Goal: Task Accomplishment & Management: Use online tool/utility

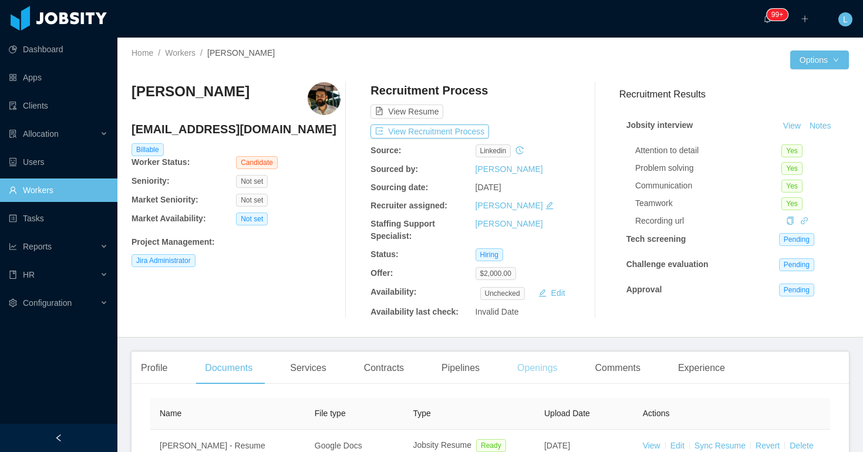
click at [545, 376] on div "Openings" at bounding box center [537, 368] width 59 height 33
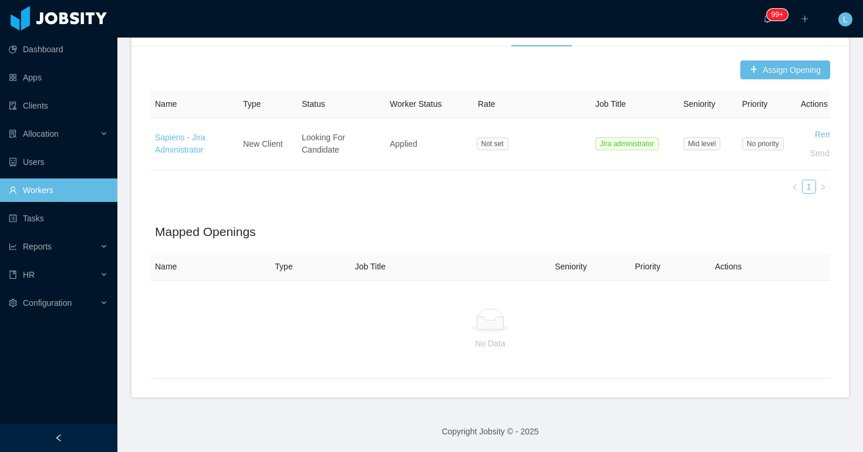
scroll to position [337, 0]
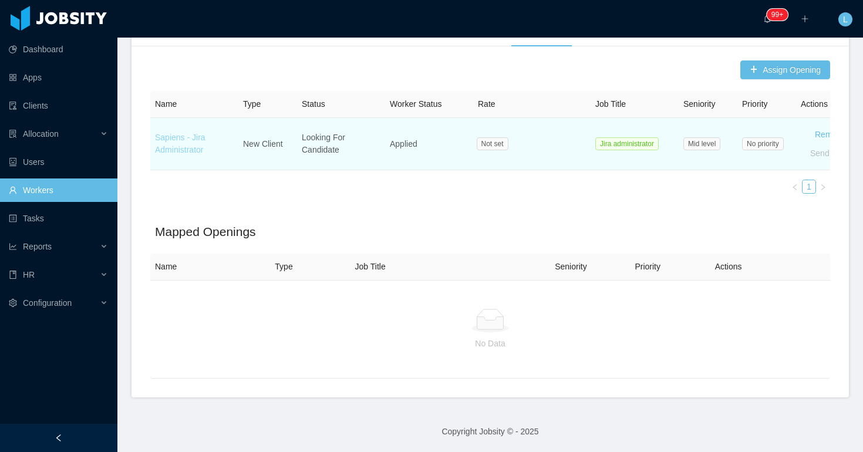
click at [183, 147] on link "Sapiens - Jira Administrator" at bounding box center [180, 144] width 50 height 22
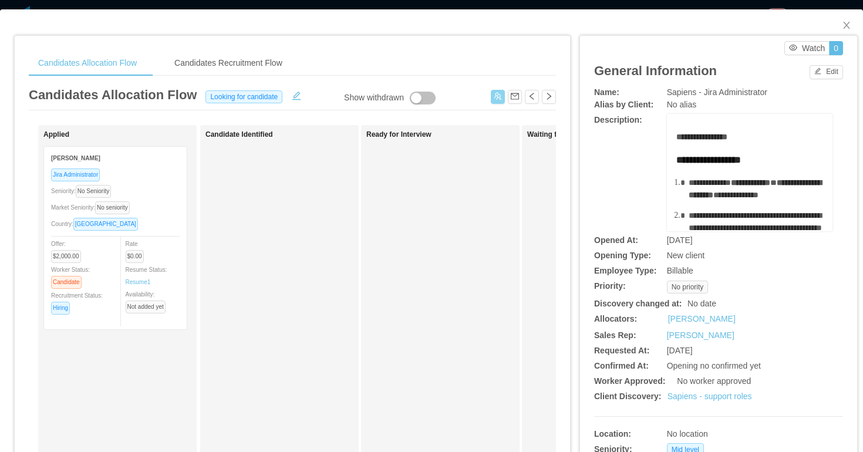
click at [498, 93] on button "button" at bounding box center [498, 97] width 14 height 14
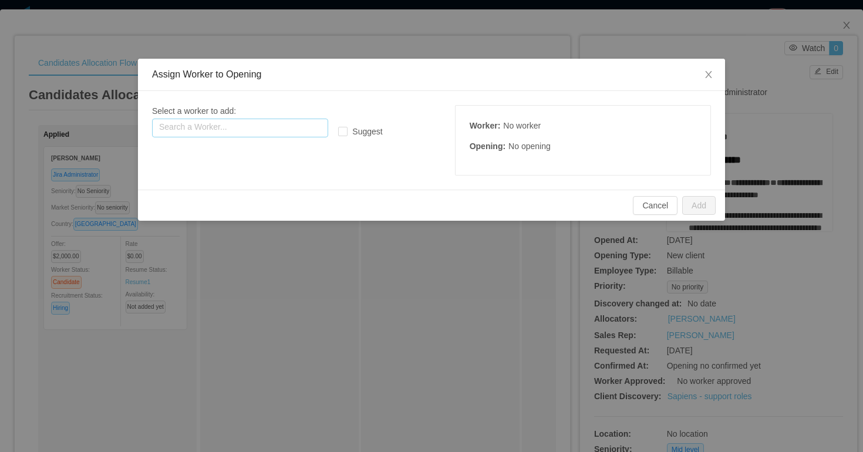
click at [313, 121] on input "text" at bounding box center [240, 128] width 176 height 19
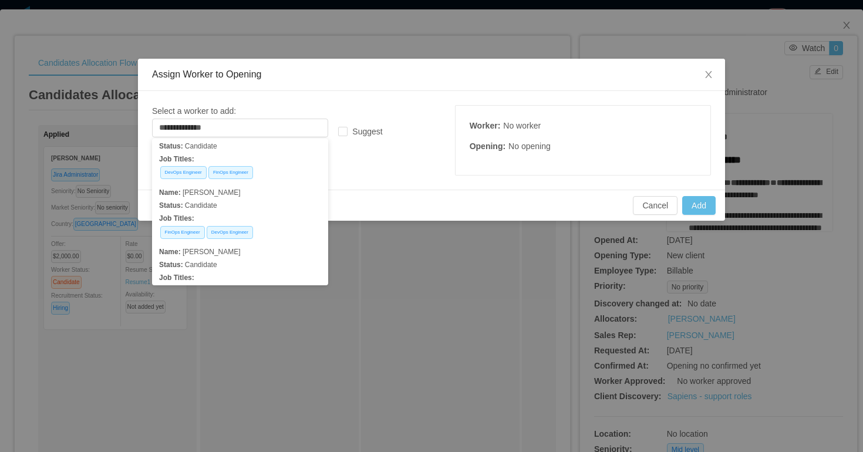
click at [274, 105] on div "**********" at bounding box center [268, 121] width 233 height 32
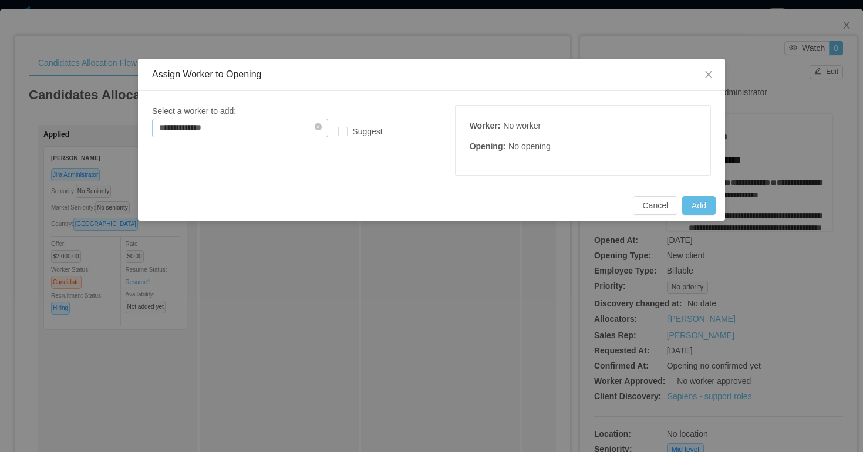
click at [255, 132] on input "**********" at bounding box center [240, 128] width 176 height 19
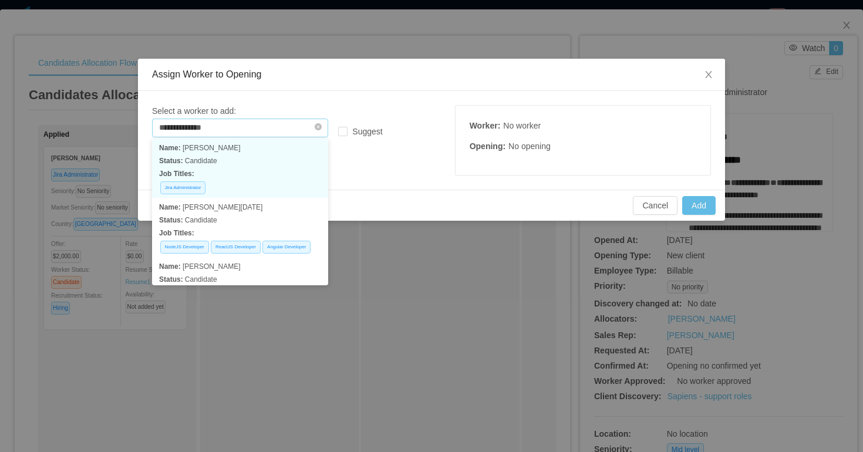
click at [255, 132] on input "**********" at bounding box center [240, 128] width 176 height 19
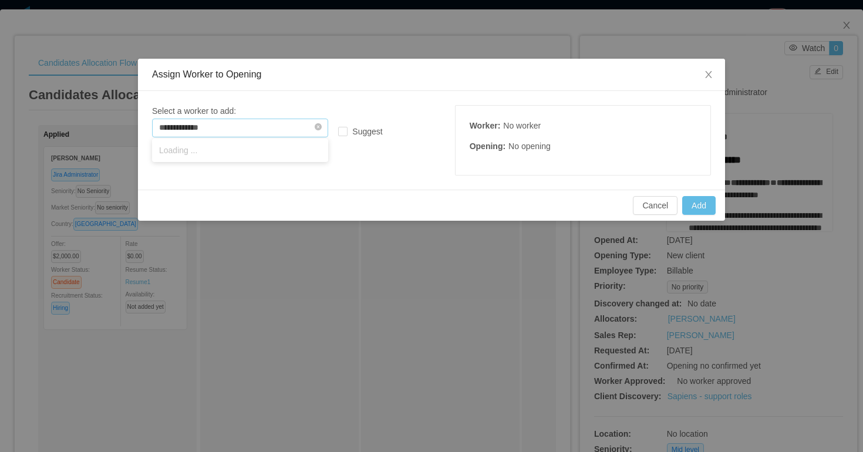
type input "**********"
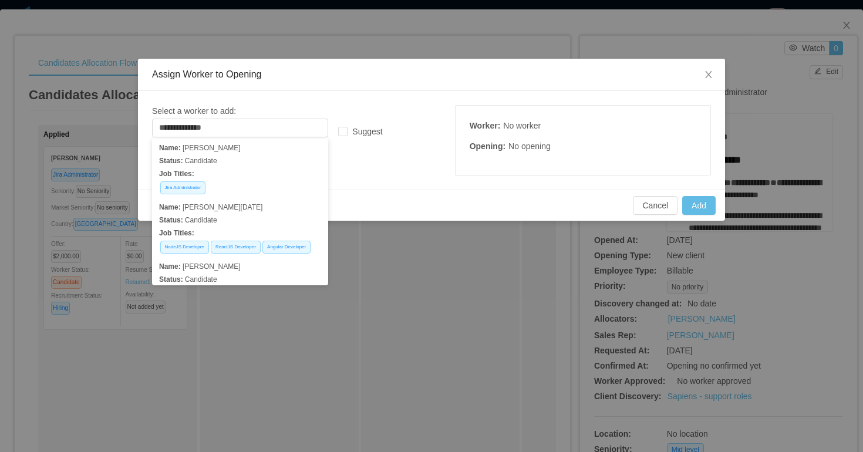
click at [312, 89] on div "Assign Worker to Opening" at bounding box center [431, 75] width 587 height 32
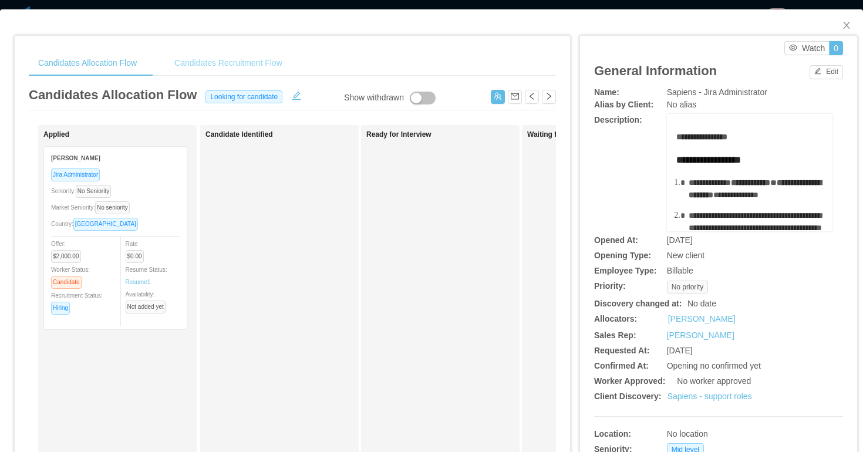
click at [273, 65] on div "Candidates Recruitment Flow" at bounding box center [228, 63] width 127 height 26
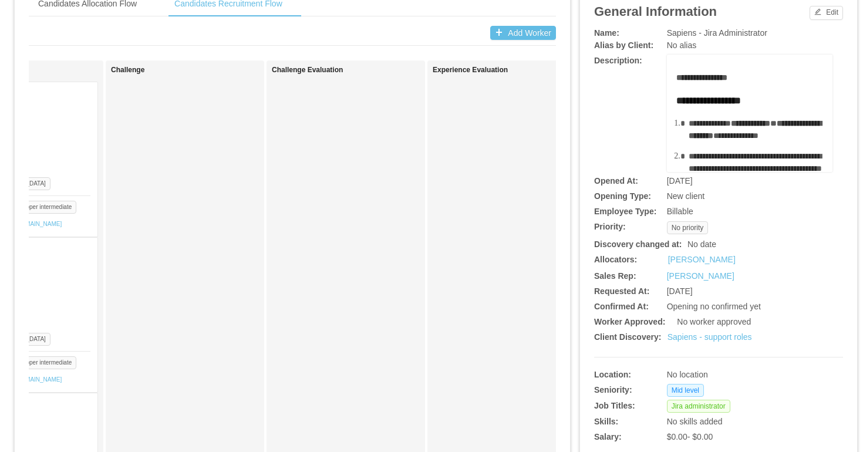
scroll to position [0, 0]
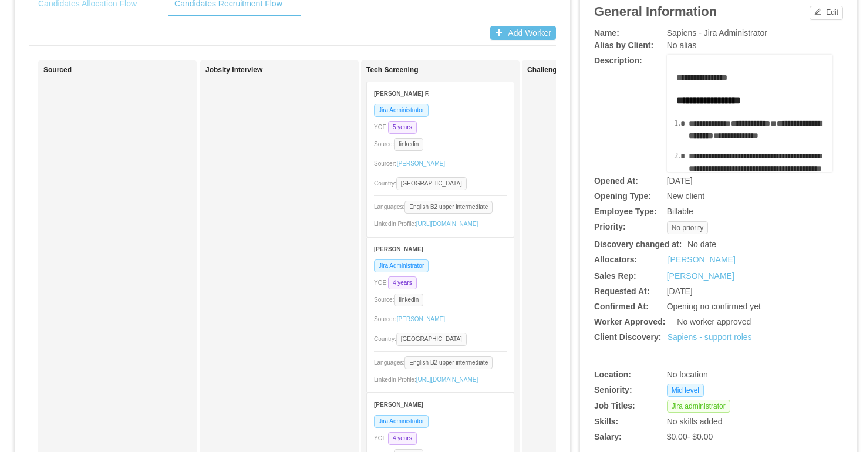
drag, startPoint x: 83, startPoint y: 5, endPoint x: 89, endPoint y: 4, distance: 6.1
click at [84, 5] on div "Candidates Allocation Flow" at bounding box center [87, 4] width 117 height 26
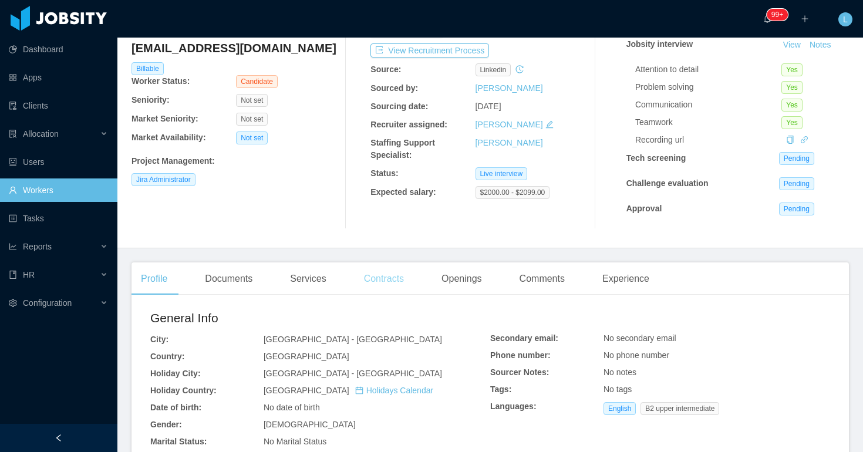
scroll to position [90, 0]
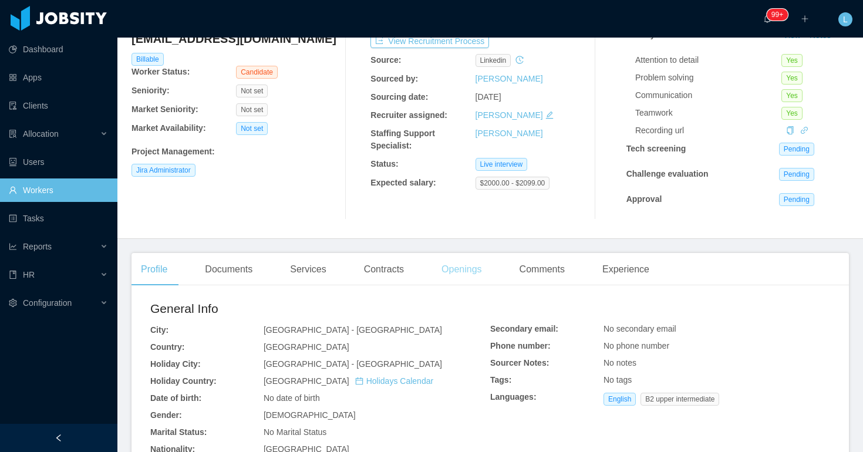
click at [463, 268] on div "Openings" at bounding box center [461, 269] width 59 height 33
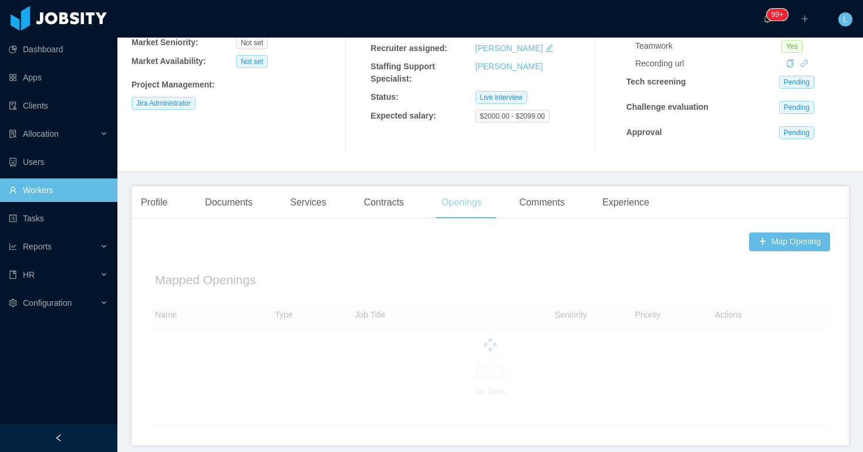
scroll to position [205, 0]
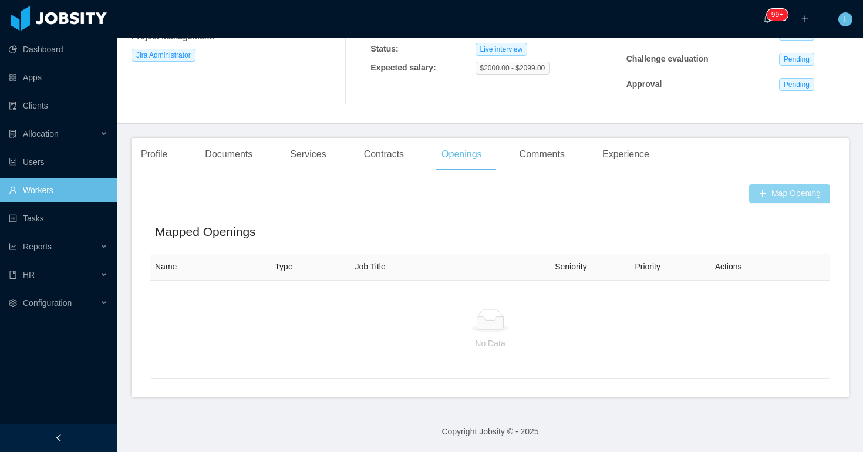
click at [768, 186] on button "Map Opening" at bounding box center [789, 193] width 81 height 19
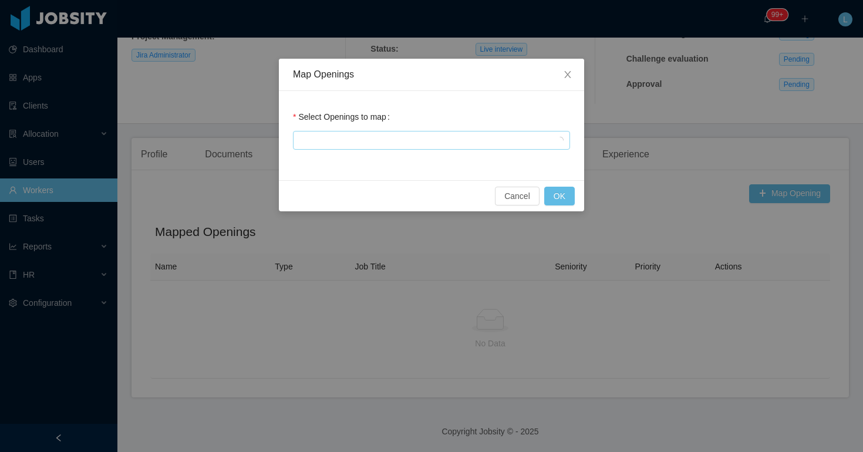
click at [405, 131] on div at bounding box center [431, 140] width 277 height 19
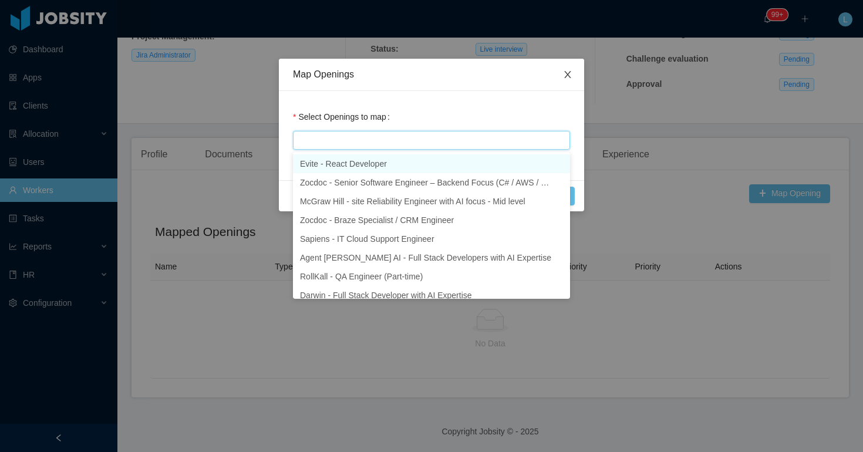
click at [568, 71] on icon "icon: close" at bounding box center [567, 74] width 9 height 9
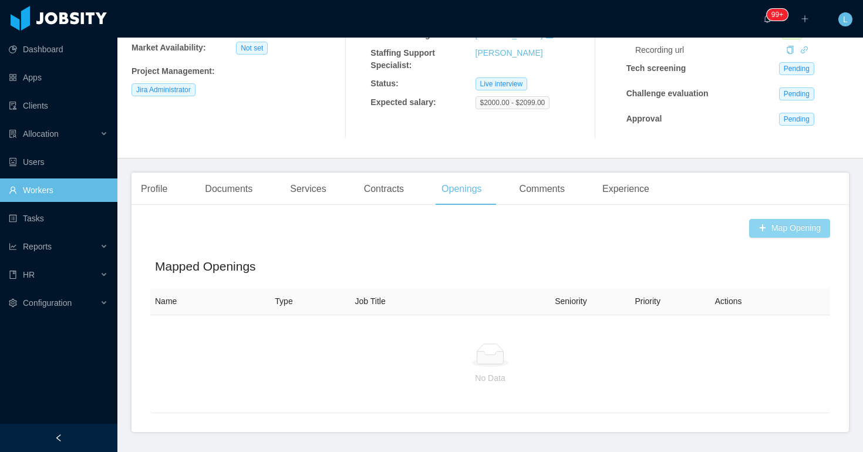
scroll to position [198, 0]
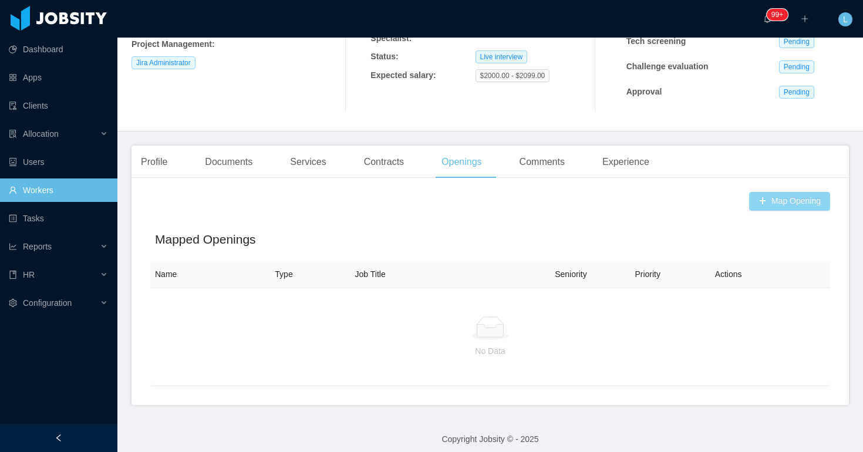
click at [796, 202] on button "Map Opening" at bounding box center [789, 201] width 81 height 19
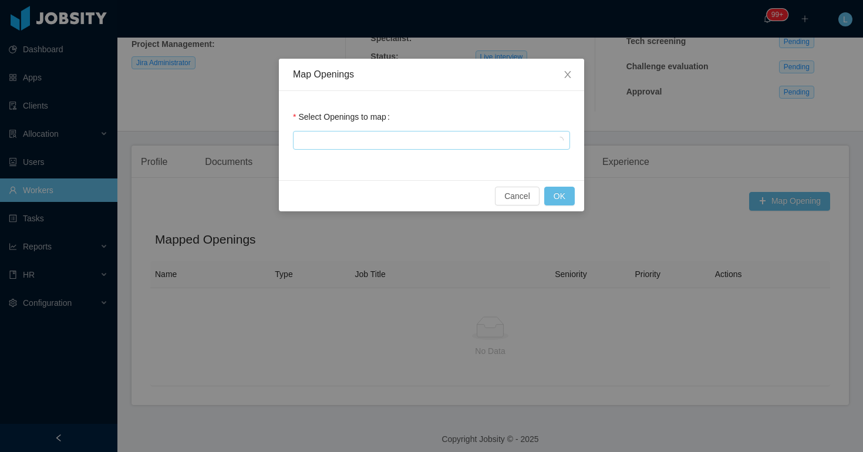
click at [434, 148] on div at bounding box center [429, 140] width 266 height 18
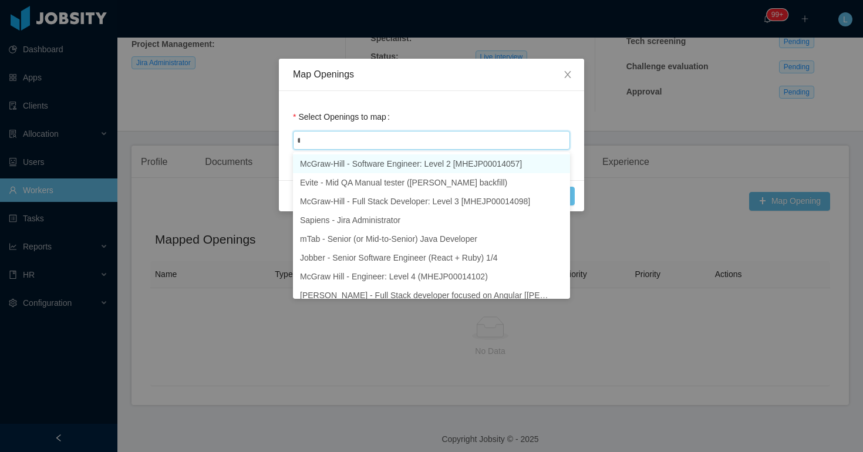
type input "****"
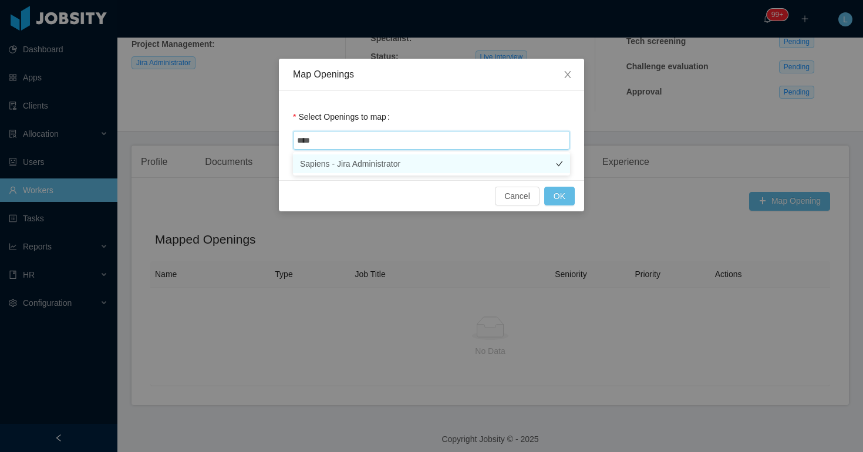
click at [430, 165] on li "Sapiens - Jira Administrator" at bounding box center [431, 163] width 277 height 19
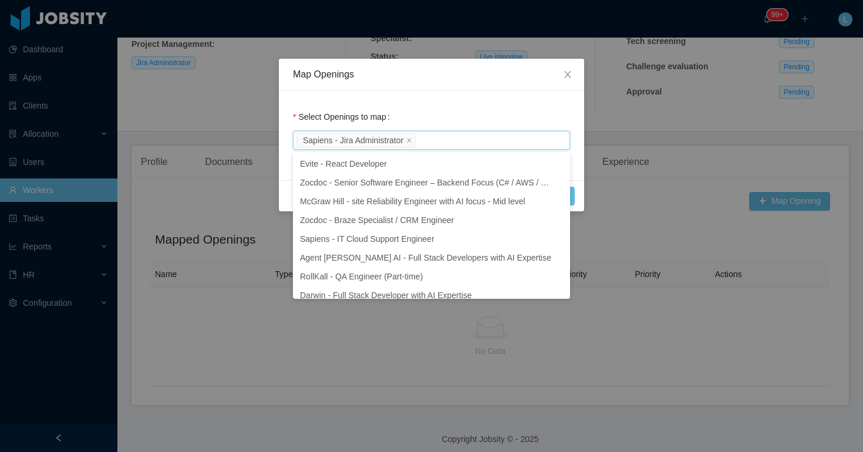
click at [448, 94] on div "Select Openings to map Sapiens - Jira Administrator" at bounding box center [431, 135] width 305 height 89
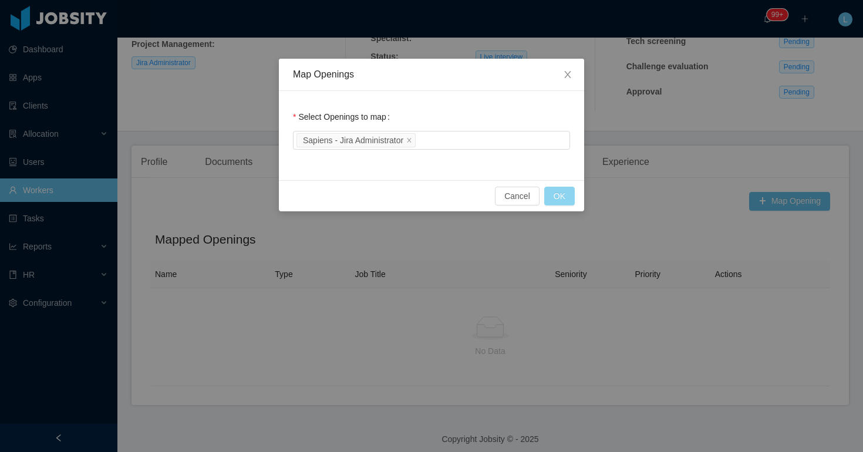
click at [561, 197] on button "OK" at bounding box center [559, 196] width 31 height 19
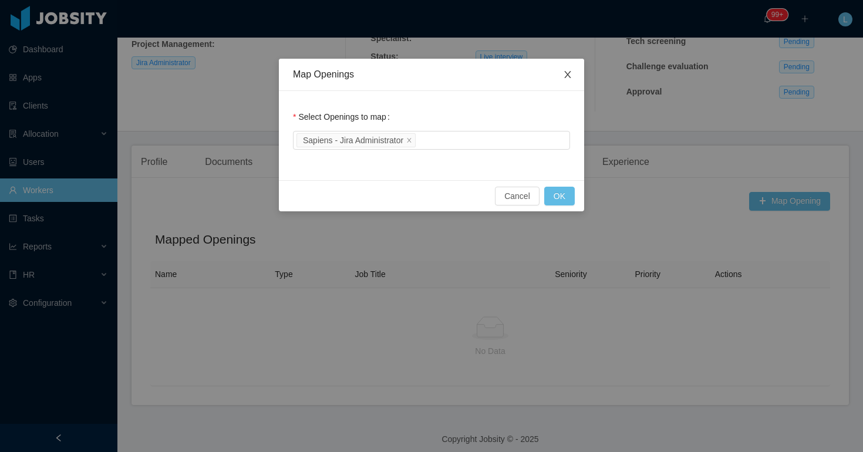
click at [572, 72] on span "Close" at bounding box center [567, 75] width 33 height 33
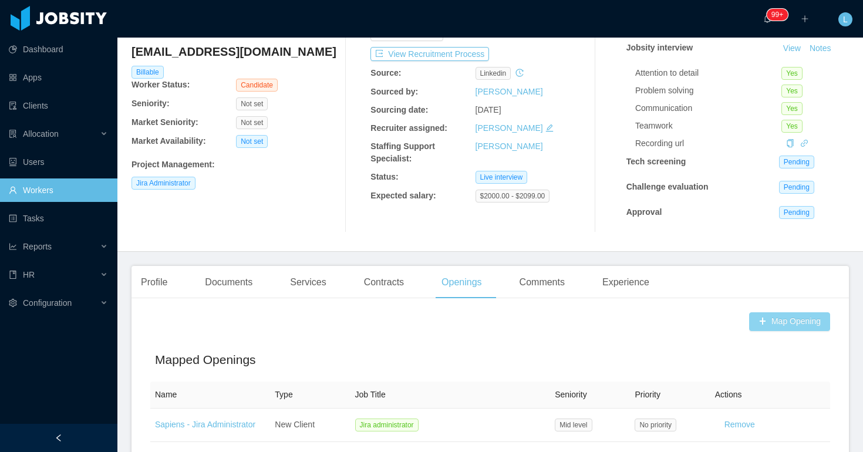
scroll to position [0, 0]
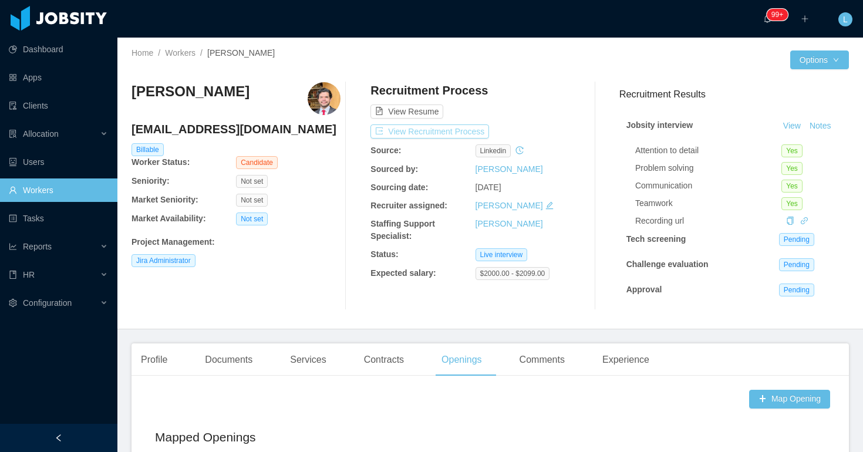
click at [463, 129] on button "View Recruitment Process" at bounding box center [429, 131] width 119 height 14
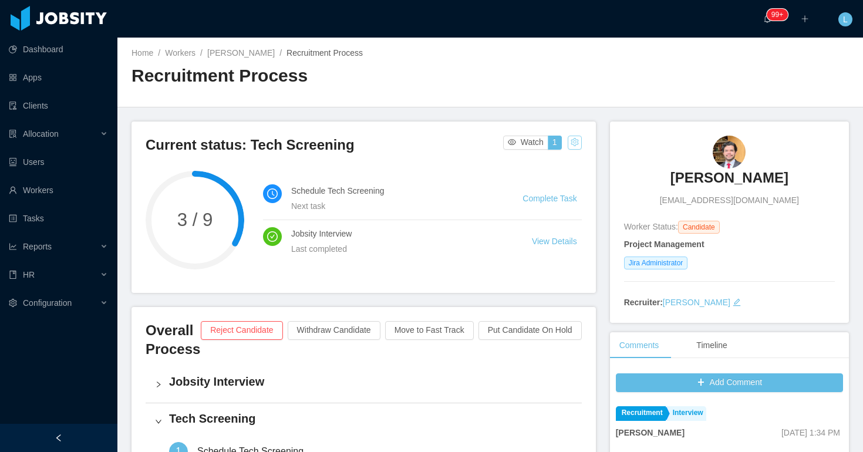
click at [575, 148] on button "button" at bounding box center [575, 143] width 14 height 14
click at [532, 180] on div "Change status" at bounding box center [545, 179] width 53 height 13
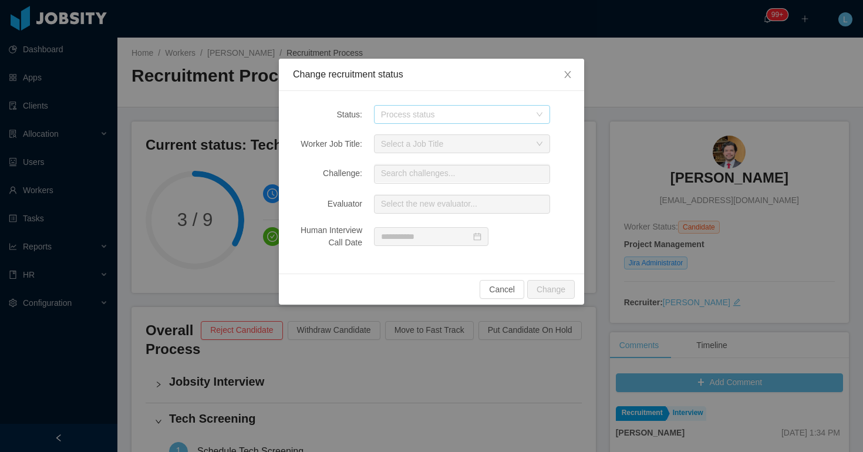
click at [407, 115] on div "Process status" at bounding box center [455, 115] width 149 height 12
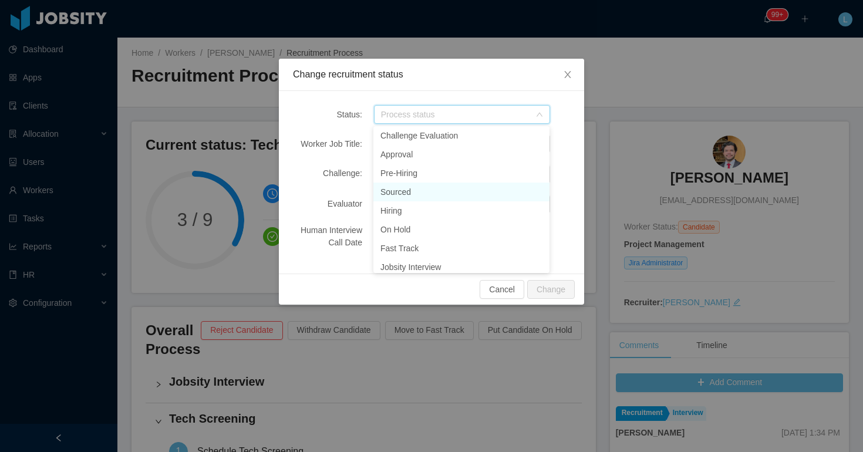
scroll to position [140, 0]
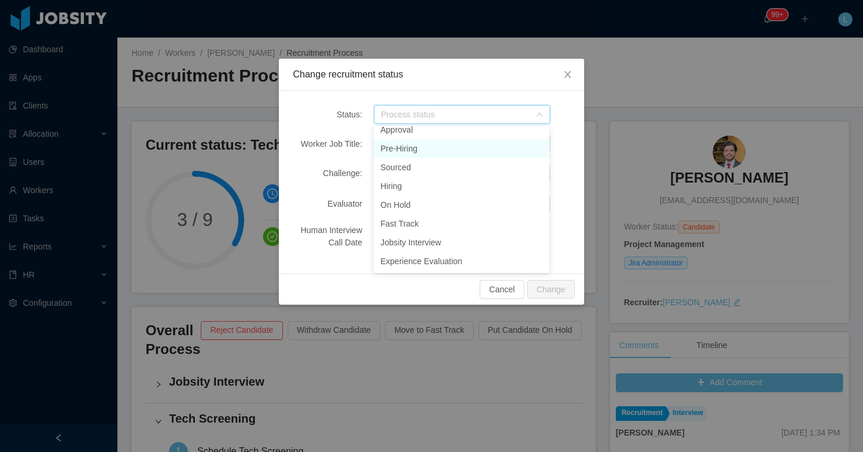
click at [420, 151] on li "Pre-Hiring" at bounding box center [461, 148] width 176 height 19
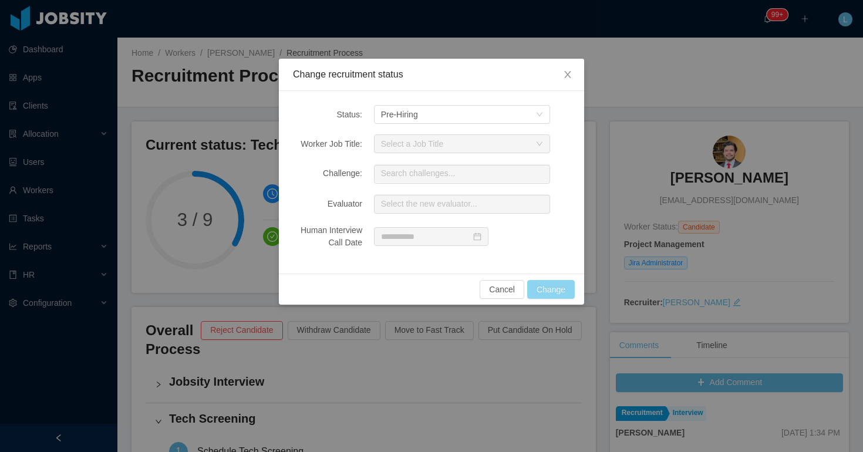
click at [555, 291] on button "Change" at bounding box center [551, 289] width 48 height 19
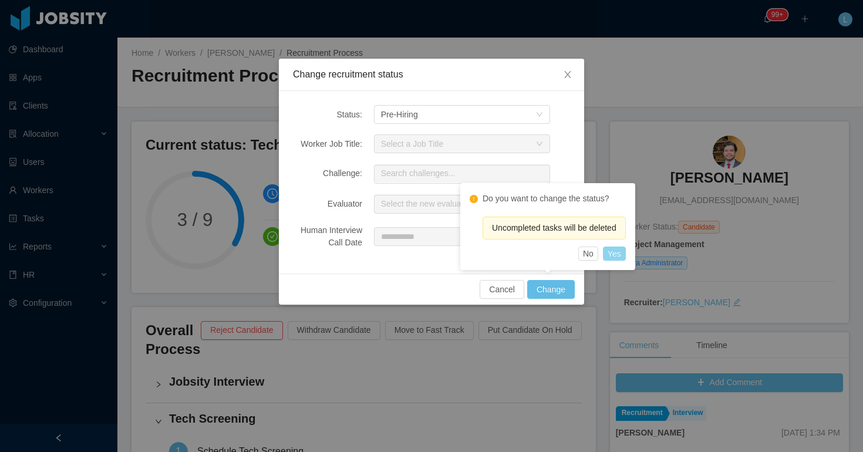
click at [626, 251] on button "Yes" at bounding box center [614, 254] width 23 height 14
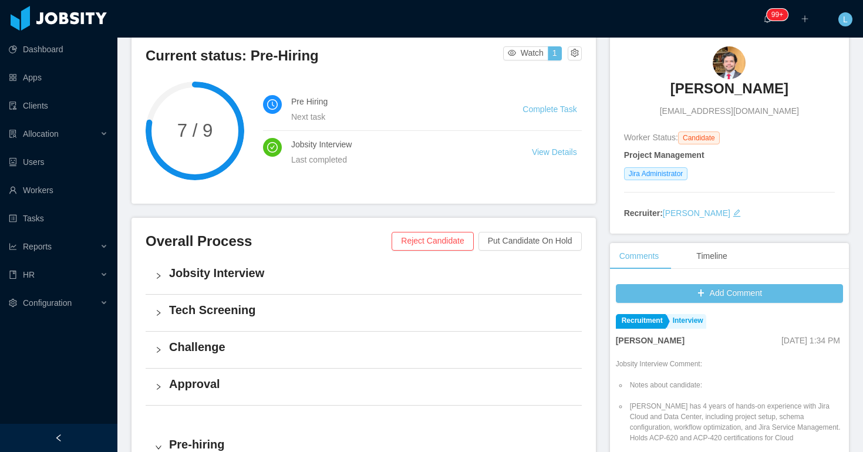
scroll to position [0, 0]
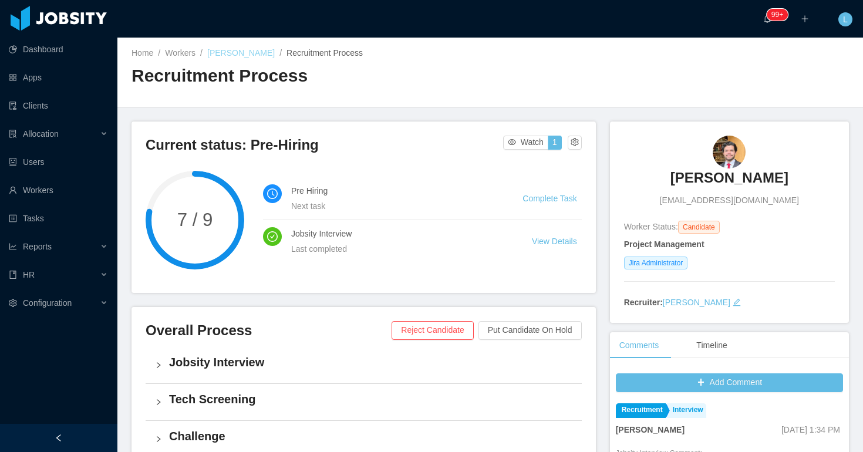
click at [252, 56] on link "Hector Bonilla" at bounding box center [240, 52] width 67 height 9
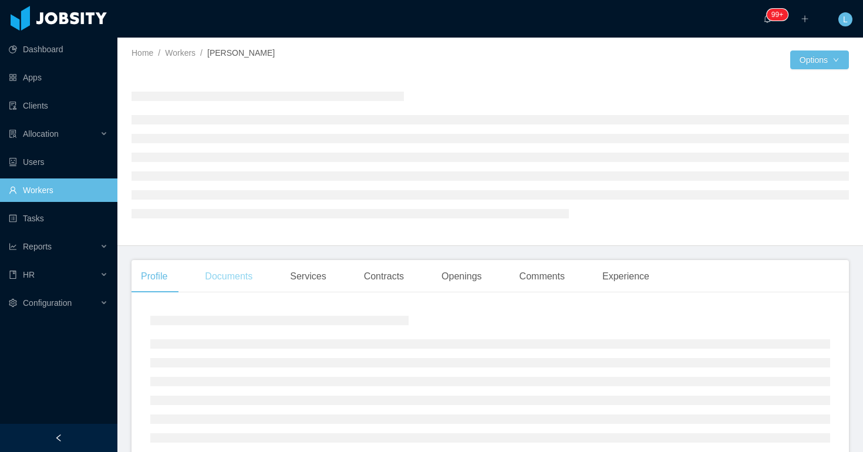
click at [247, 276] on div "Documents" at bounding box center [228, 276] width 66 height 33
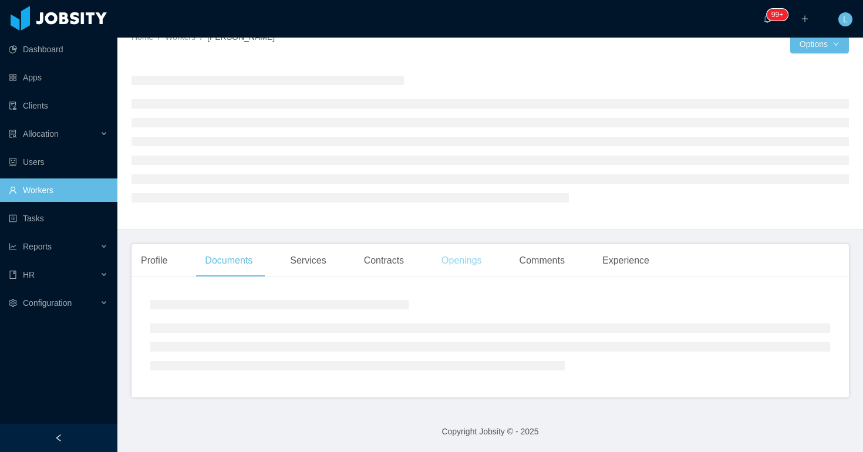
scroll to position [66, 0]
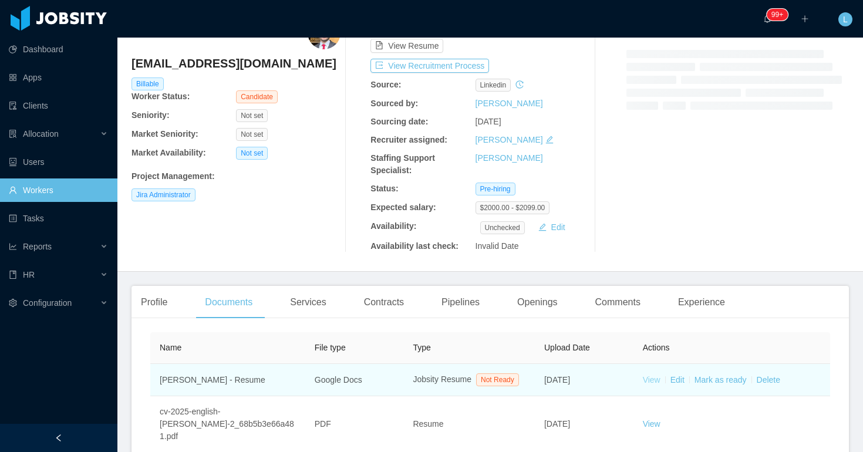
click at [654, 381] on link "View" at bounding box center [652, 379] width 18 height 9
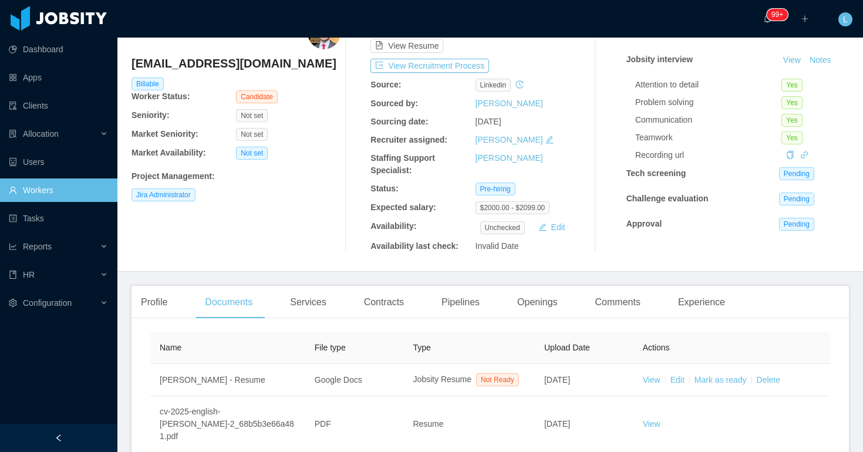
scroll to position [0, 0]
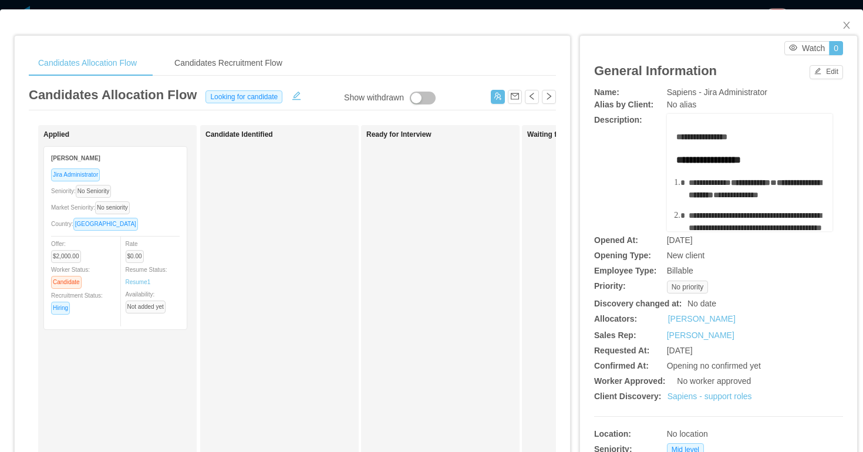
click at [148, 180] on div "Jira Administrator" at bounding box center [115, 174] width 129 height 13
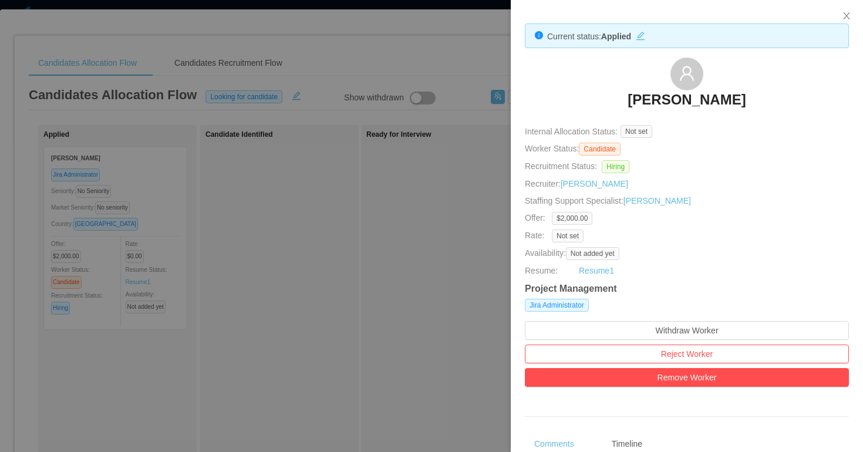
click at [685, 102] on h3 "[PERSON_NAME]" at bounding box center [686, 99] width 118 height 19
click at [848, 18] on icon "icon: close" at bounding box center [846, 15] width 6 height 7
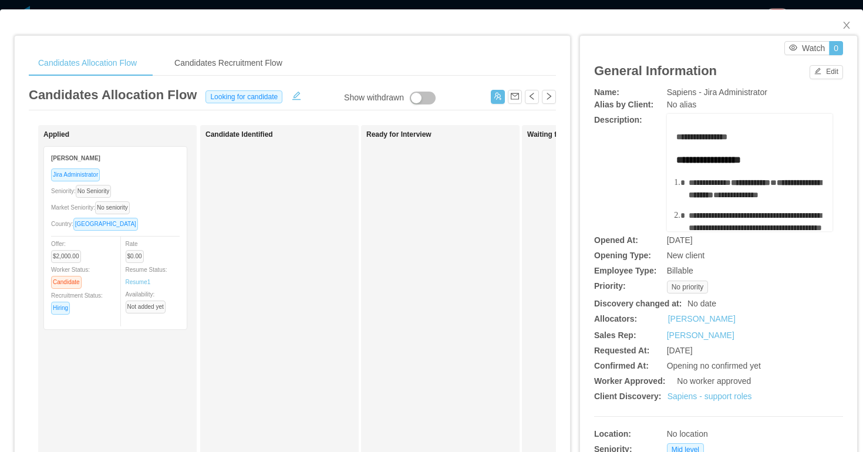
click at [188, 207] on div "Juan Garcia Jira Administrator Seniority: No Seniority Market Seniority: No sen…" at bounding box center [125, 238] width 164 height 184
click at [173, 208] on div "Market Seniority: No seniority" at bounding box center [115, 207] width 129 height 13
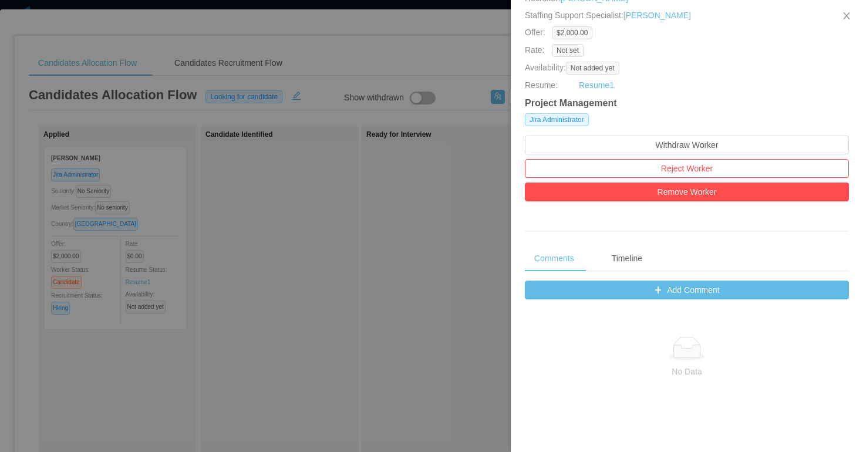
scroll to position [124, 0]
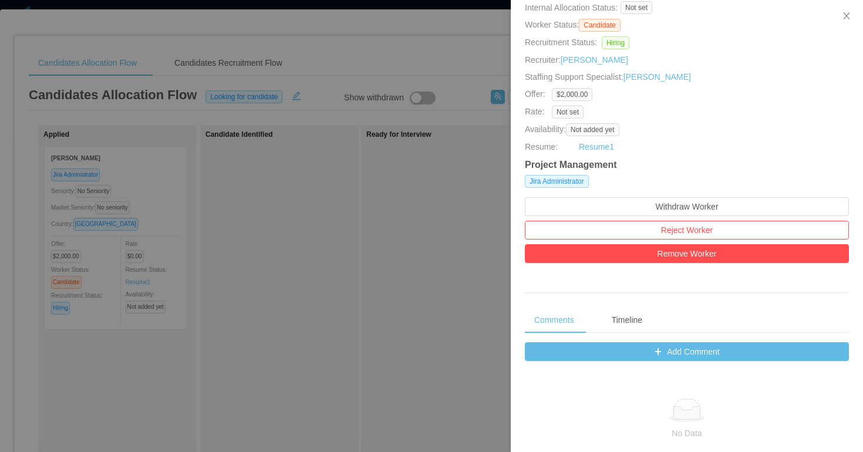
click at [406, 229] on div at bounding box center [431, 226] width 863 height 452
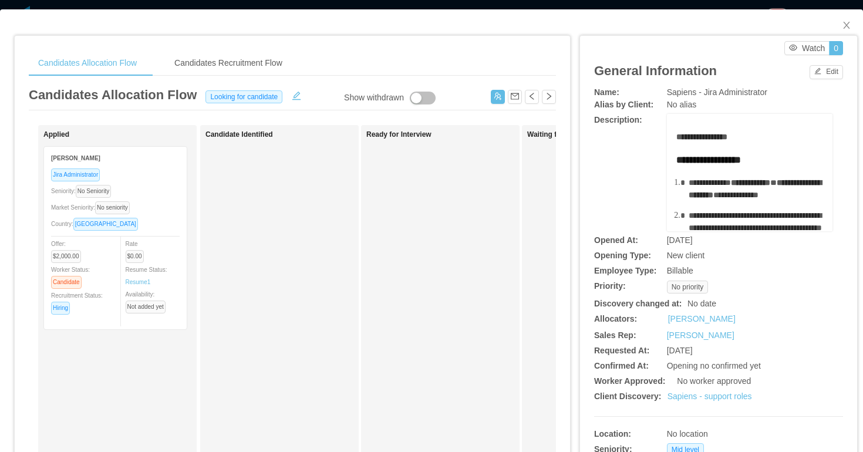
drag, startPoint x: 143, startPoint y: 207, endPoint x: 294, endPoint y: 204, distance: 150.9
click at [296, 206] on div "Applied Juan Garcia Jira Administrator Seniority: No Seniority Market Seniority…" at bounding box center [292, 423] width 527 height 596
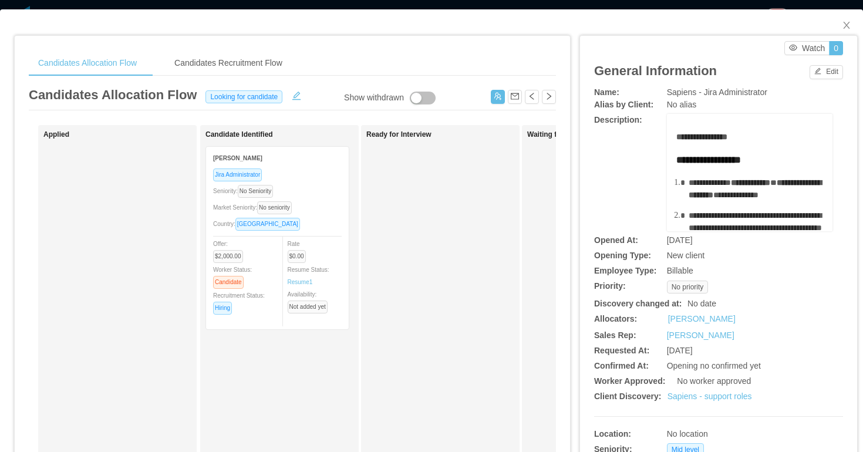
click at [313, 191] on div "Seniority: No Seniority" at bounding box center [277, 190] width 129 height 13
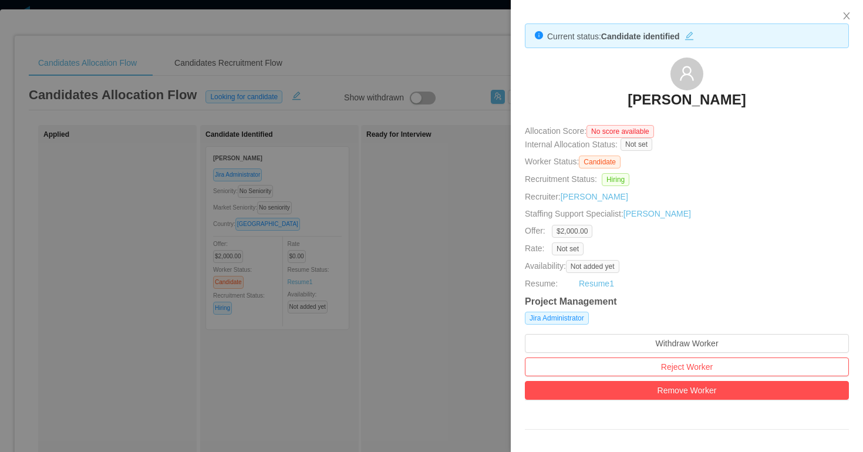
scroll to position [421, 0]
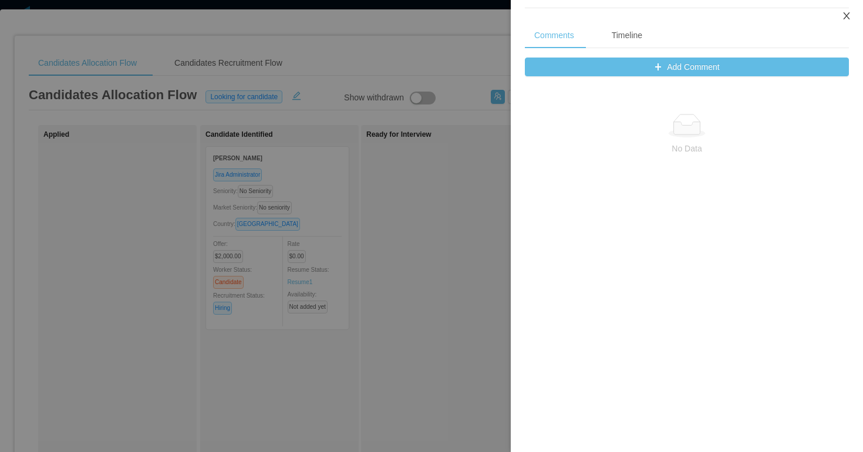
click at [843, 15] on icon "icon: close" at bounding box center [846, 15] width 9 height 9
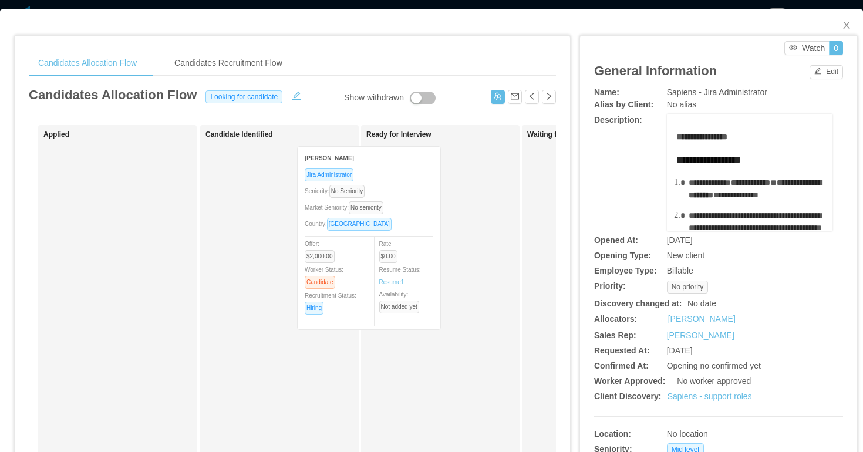
drag, startPoint x: 318, startPoint y: 177, endPoint x: 439, endPoint y: 183, distance: 121.6
click at [438, 183] on div "Applied Candidate Identified Juan Garcia Jira Administrator Seniority: No Senio…" at bounding box center [292, 423] width 527 height 596
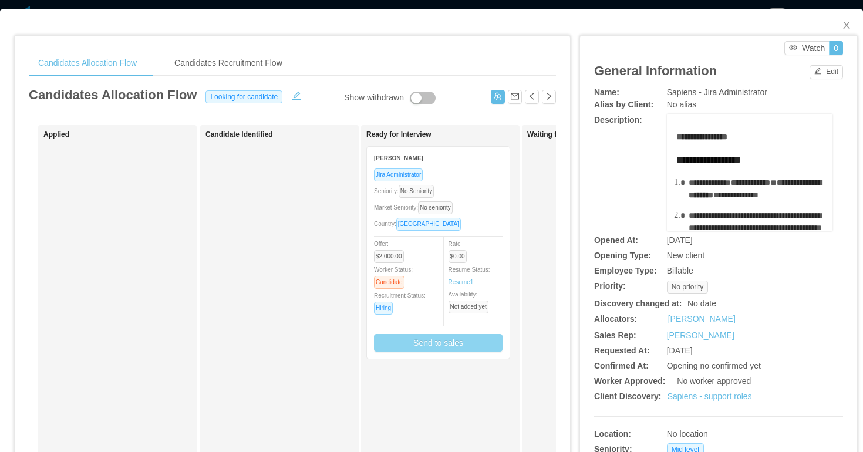
click at [444, 350] on button "Send to sales" at bounding box center [438, 343] width 129 height 18
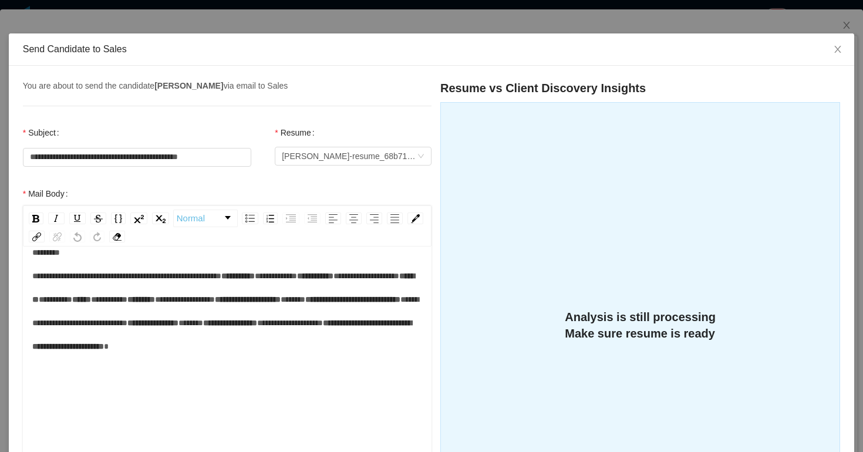
scroll to position [49, 0]
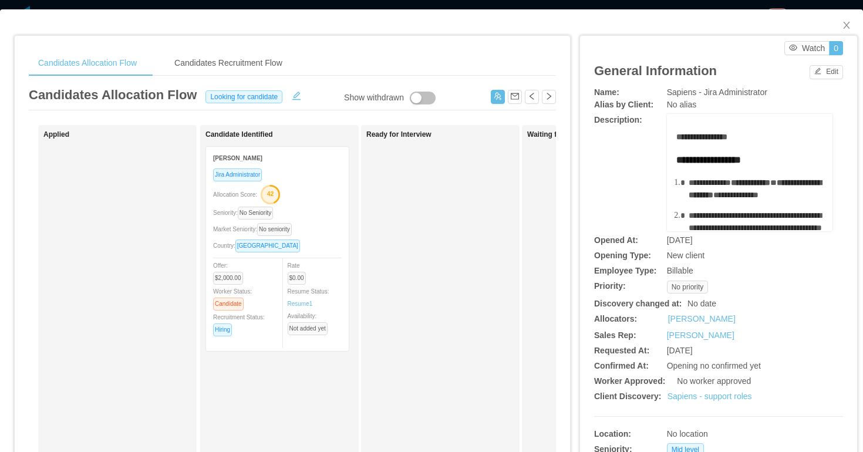
click at [311, 198] on div "Allocation Score: 42" at bounding box center [277, 193] width 129 height 19
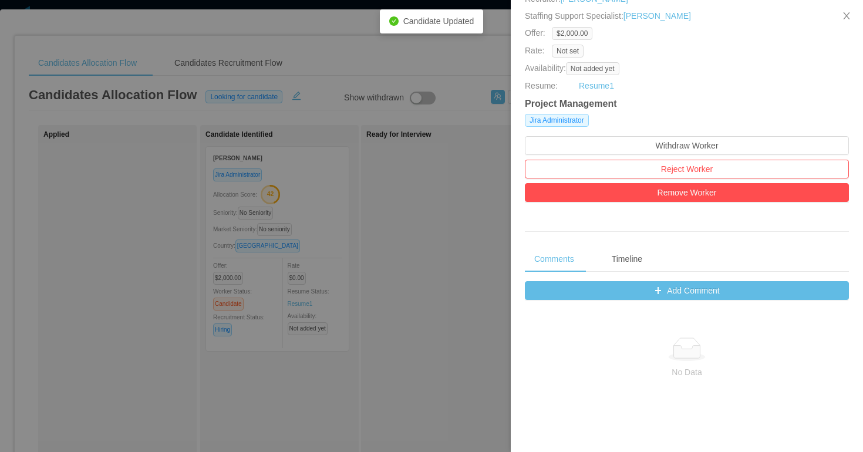
scroll to position [164, 0]
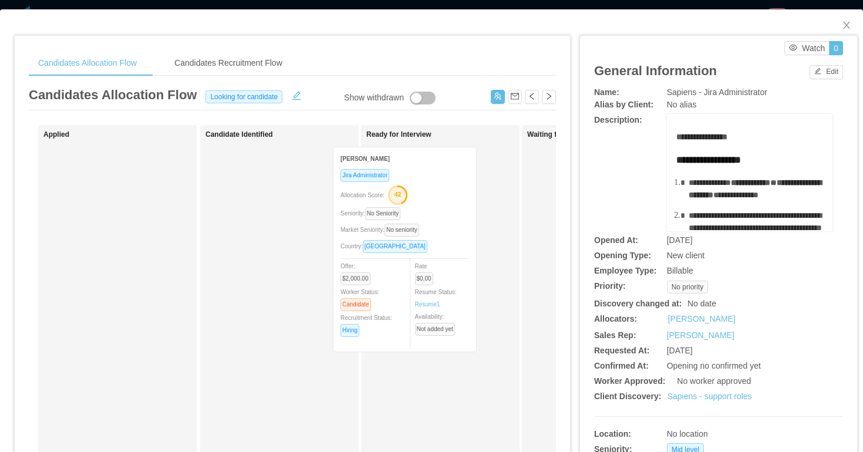
drag, startPoint x: 316, startPoint y: 190, endPoint x: 474, endPoint y: 190, distance: 157.9
click at [474, 191] on div "Applied Candidate Identified Juan Garcia Jira Administrator Allocation Score: 4…" at bounding box center [292, 423] width 527 height 596
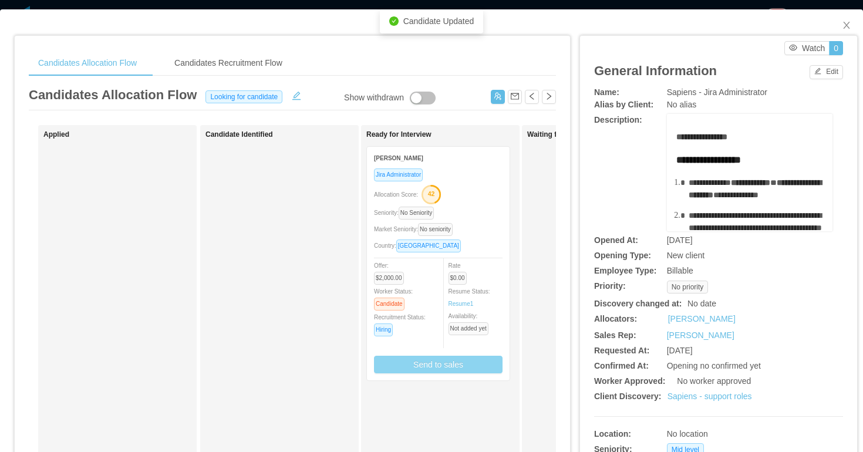
click at [473, 366] on button "Send to sales" at bounding box center [438, 365] width 129 height 18
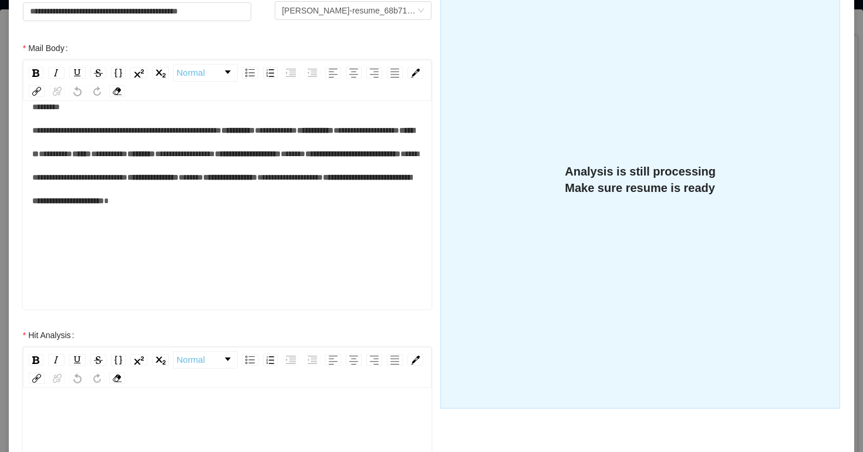
scroll to position [181, 0]
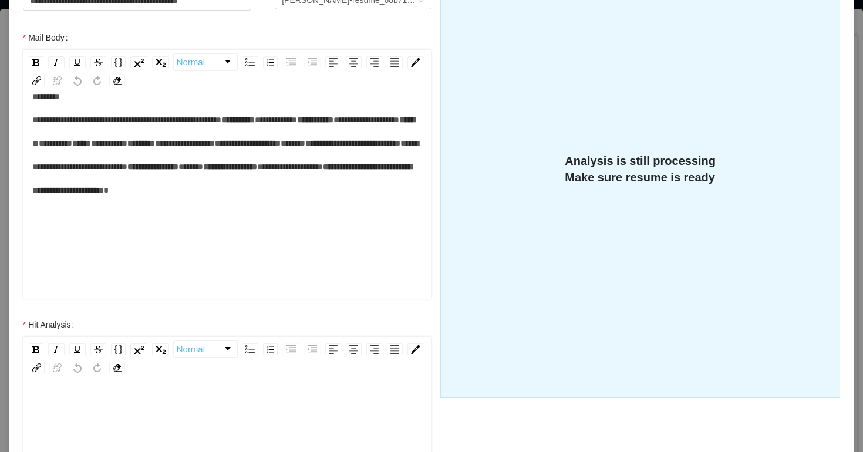
click at [178, 171] on span "*****" at bounding box center [190, 167] width 25 height 8
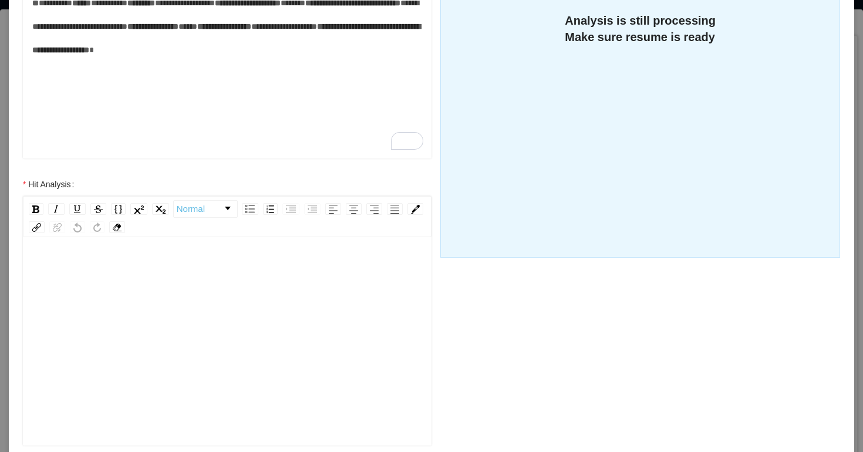
scroll to position [369, 0]
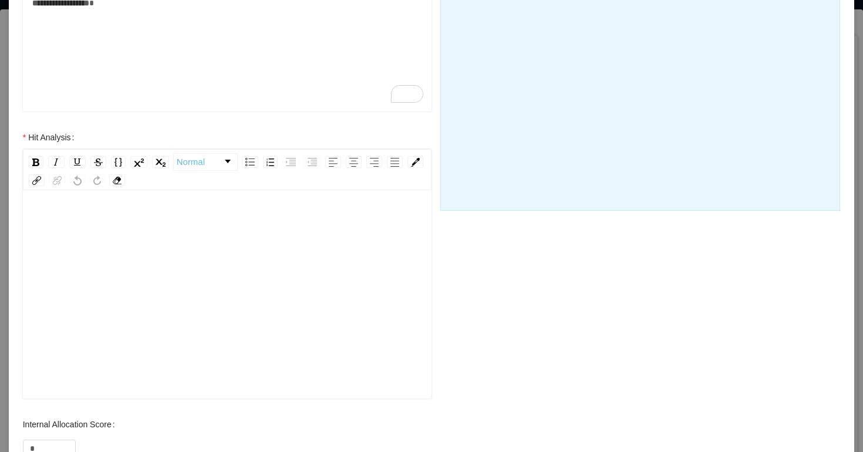
click at [196, 276] on div "rdw-editor" at bounding box center [227, 286] width 390 height 205
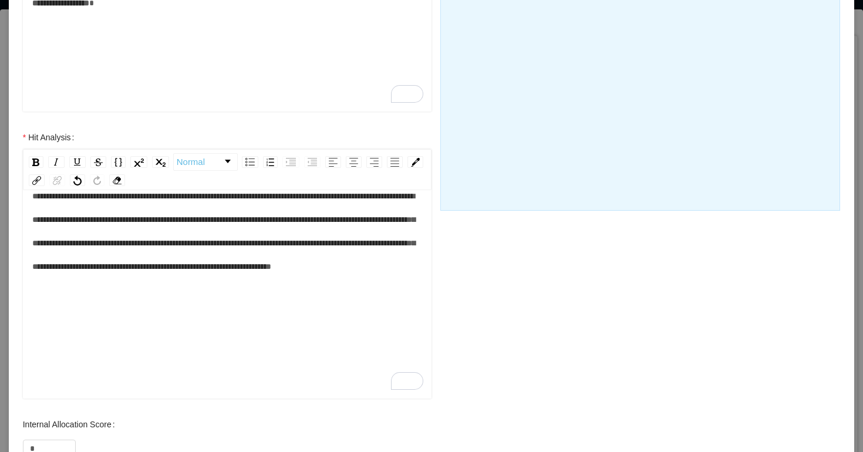
scroll to position [0, 0]
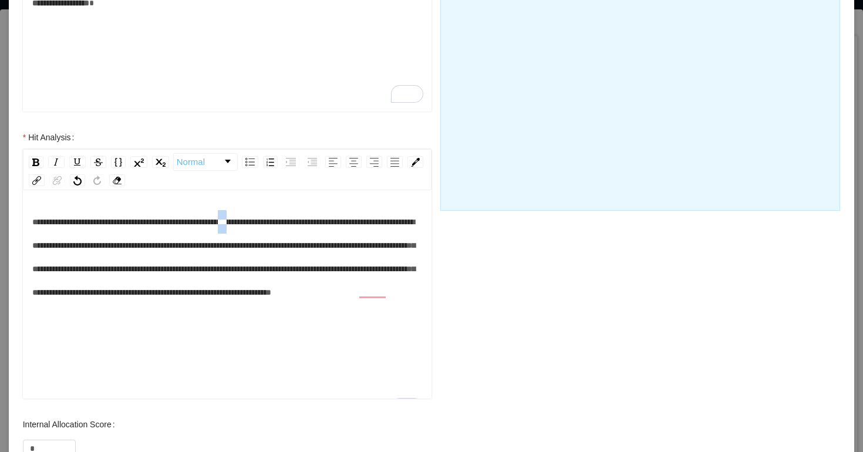
drag, startPoint x: 269, startPoint y: 224, endPoint x: 286, endPoint y: 222, distance: 16.6
click at [286, 222] on span "**********" at bounding box center [223, 257] width 383 height 79
drag, startPoint x: 386, startPoint y: 293, endPoint x: 136, endPoint y: 320, distance: 250.9
click at [136, 304] on div "**********" at bounding box center [227, 257] width 390 height 94
drag, startPoint x: 256, startPoint y: 321, endPoint x: 120, endPoint y: 322, distance: 136.2
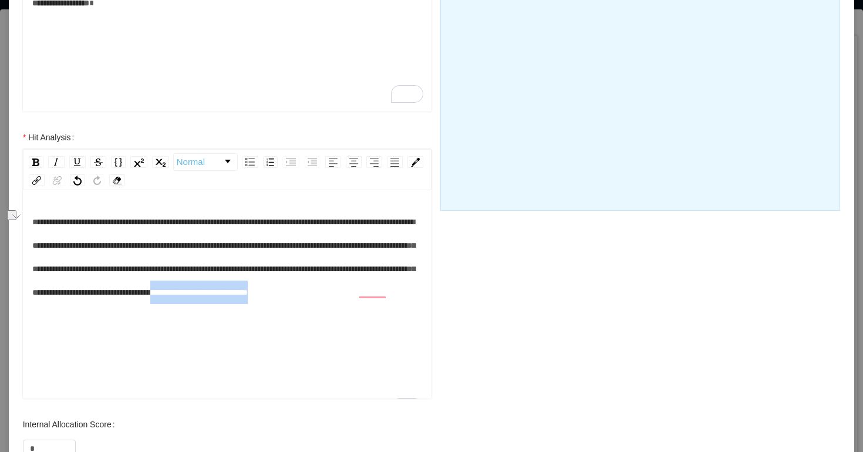
click at [120, 304] on div "**********" at bounding box center [227, 257] width 390 height 94
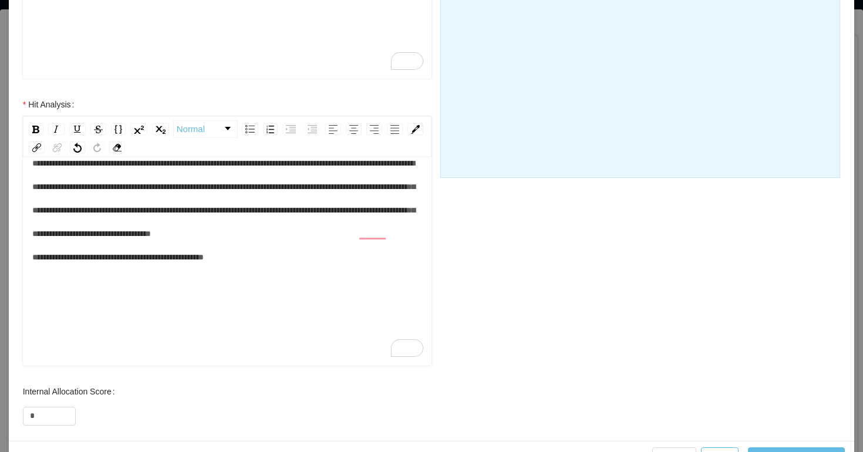
scroll to position [409, 0]
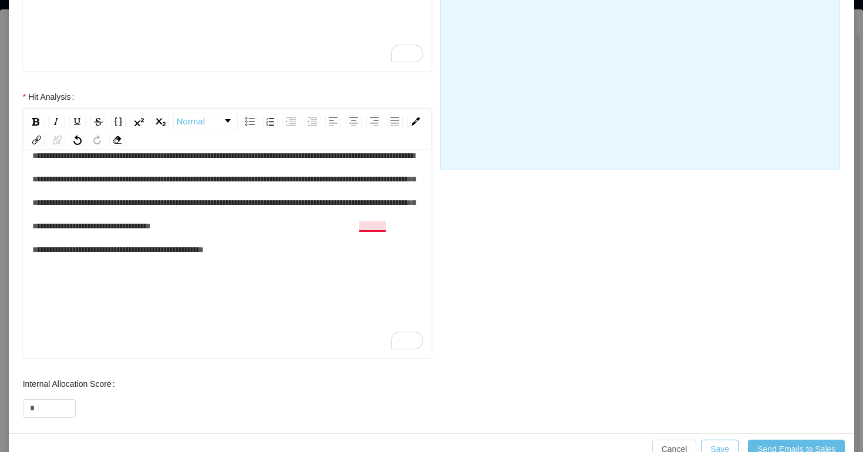
click at [371, 231] on div "**********" at bounding box center [227, 202] width 390 height 117
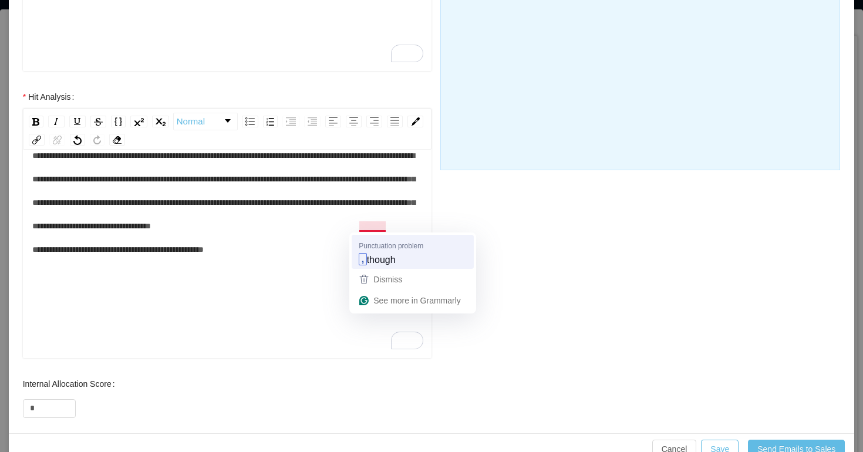
scroll to position [23, 0]
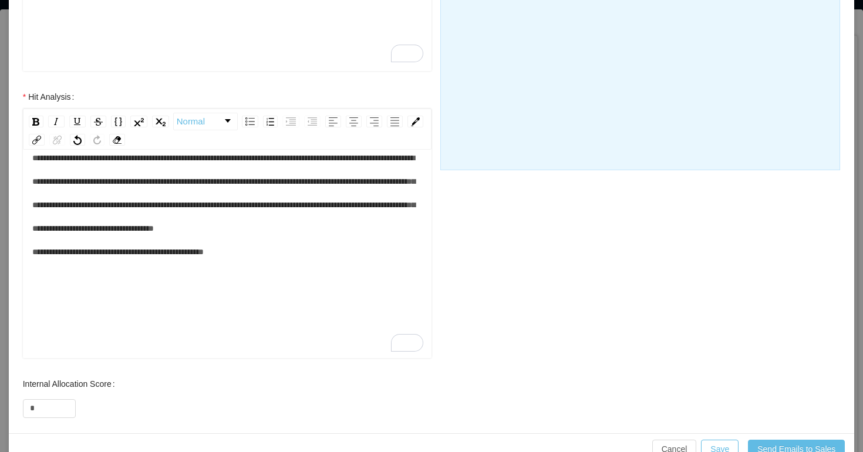
click at [33, 256] on span "**********" at bounding box center [223, 205] width 383 height 102
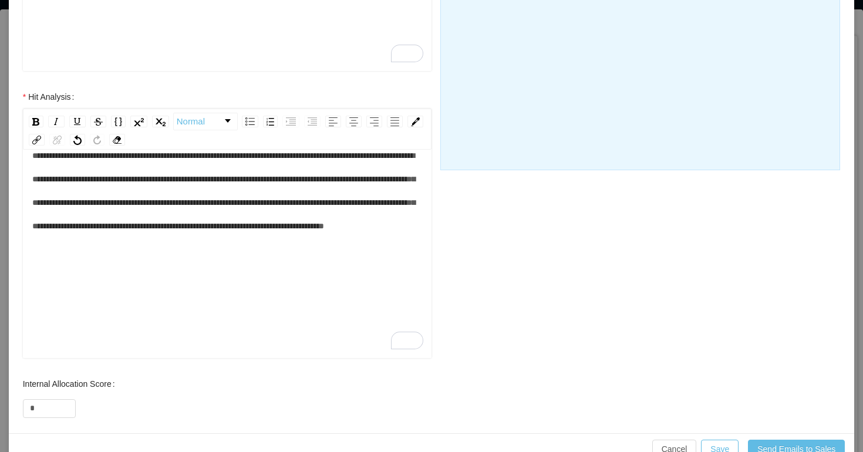
scroll to position [436, 0]
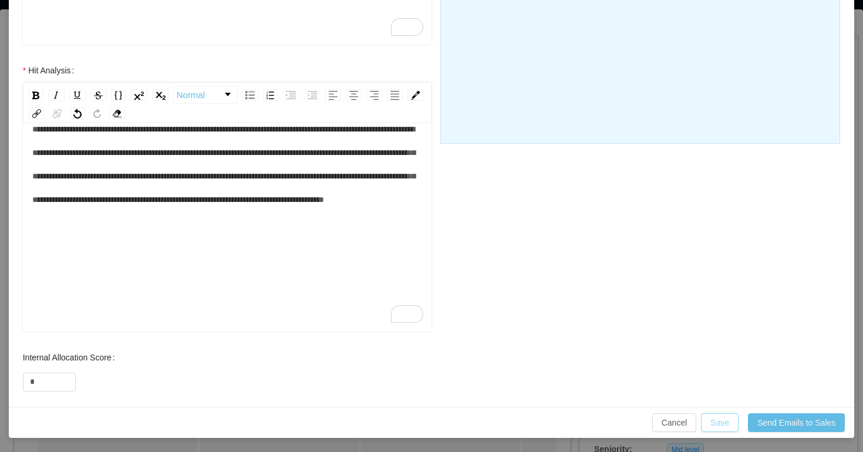
click at [719, 424] on button "Save" at bounding box center [720, 422] width 38 height 19
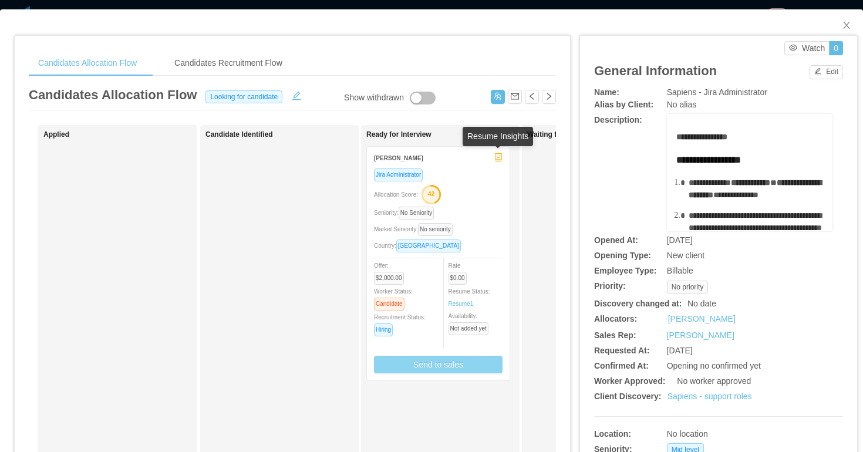
click at [499, 160] on icon "robot" at bounding box center [498, 157] width 8 height 8
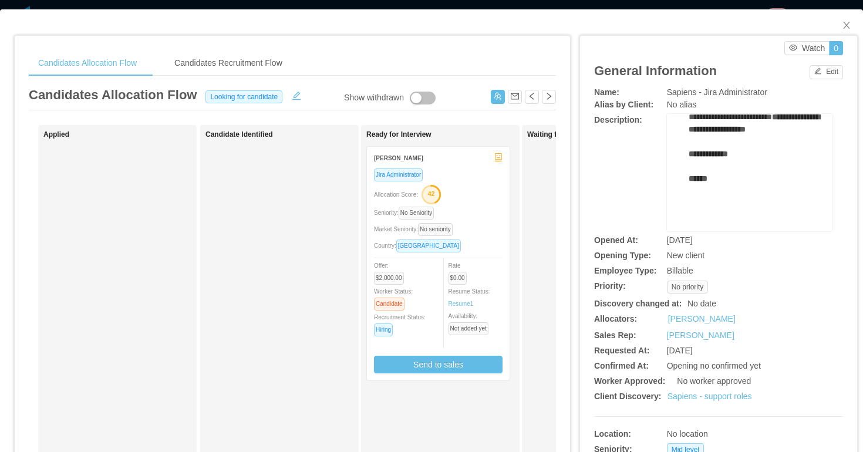
scroll to position [226, 0]
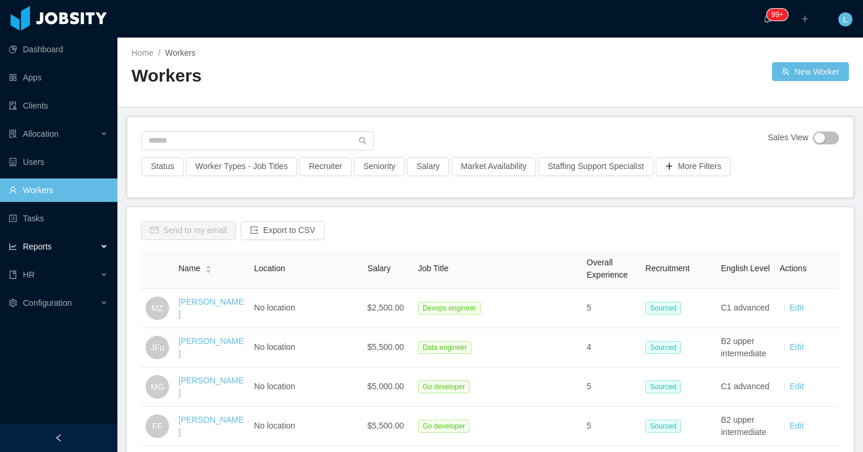
click at [78, 247] on div "Reports" at bounding box center [58, 246] width 117 height 23
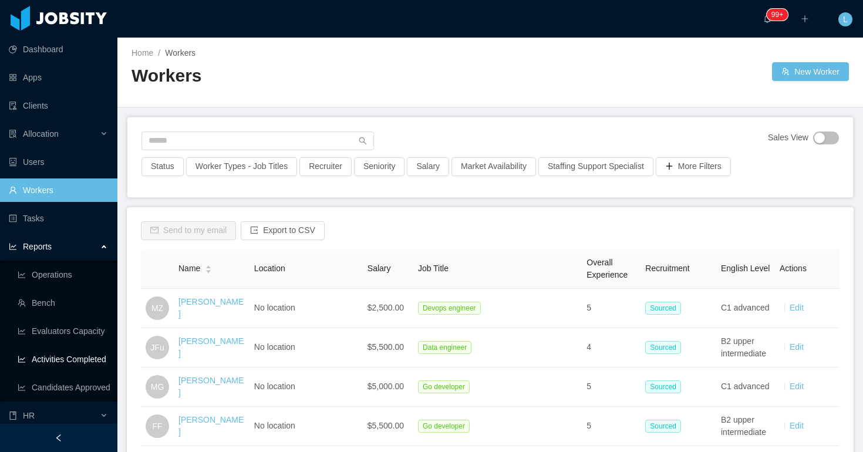
click at [83, 358] on link "Activities Completed" at bounding box center [63, 358] width 90 height 23
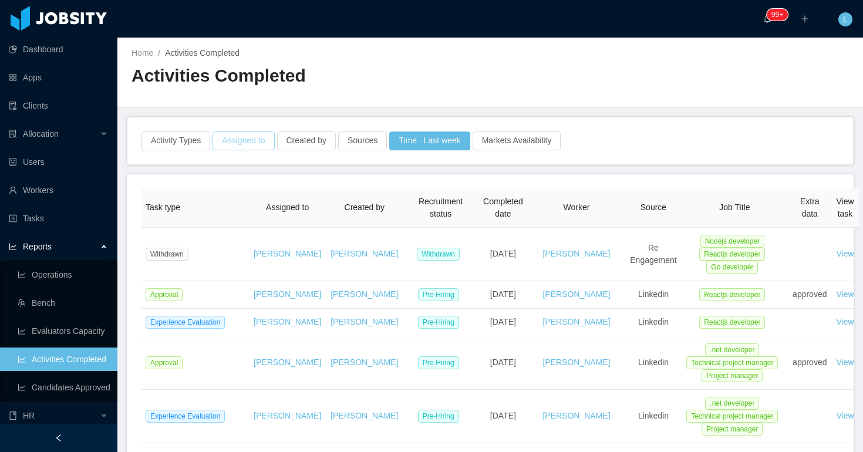
click at [274, 147] on button "Assigned to" at bounding box center [243, 140] width 62 height 19
click at [259, 192] on div "Assigned to" at bounding box center [244, 193] width 157 height 12
type input "*********"
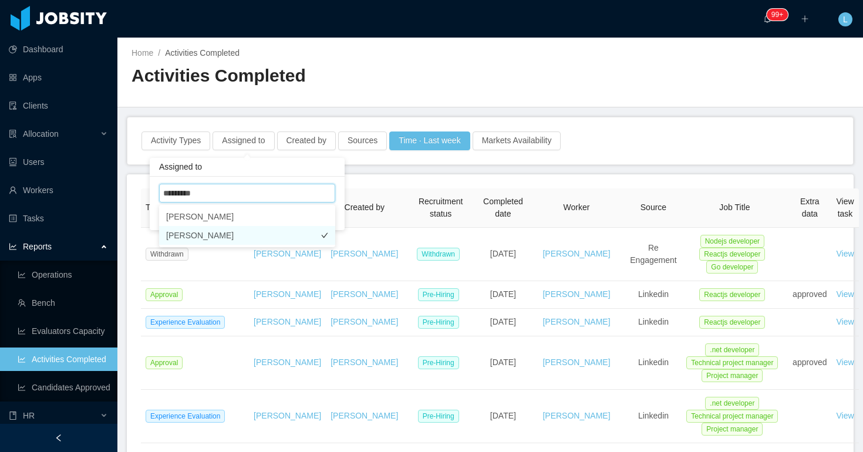
click at [247, 231] on li "Valentina Latorre" at bounding box center [247, 235] width 176 height 19
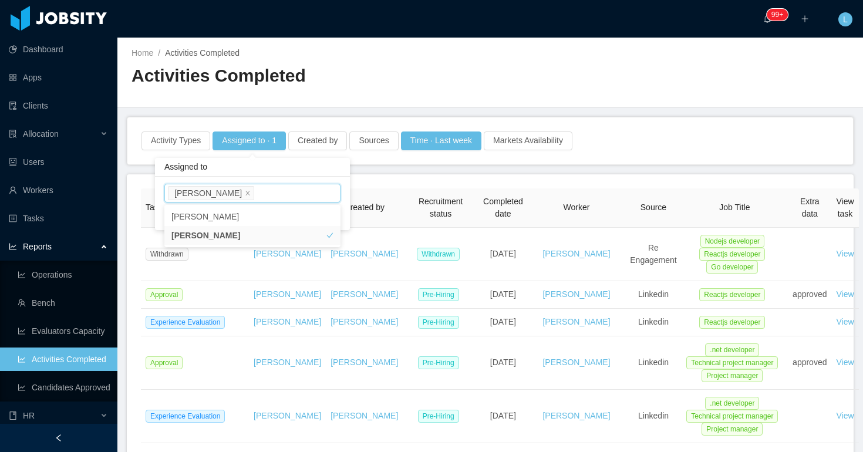
click at [273, 164] on div "Assigned to" at bounding box center [252, 167] width 195 height 19
click at [332, 220] on button "Apply" at bounding box center [327, 216] width 28 height 13
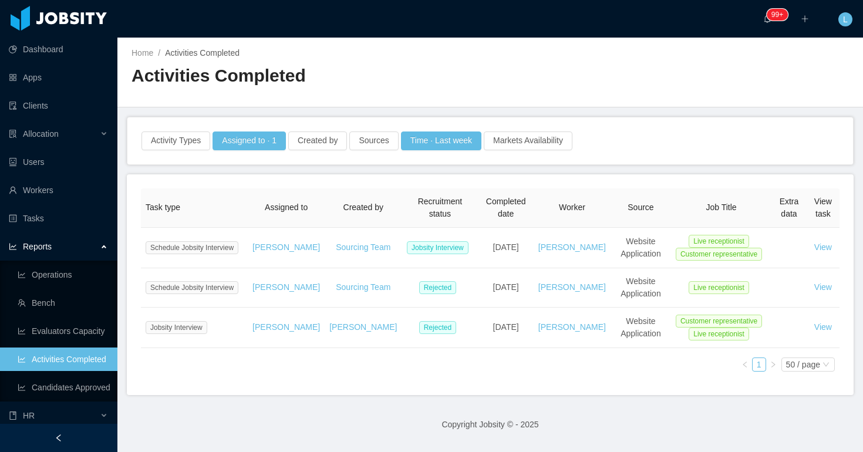
click at [67, 357] on link "Activities Completed" at bounding box center [63, 358] width 90 height 23
click at [80, 239] on div "Reports" at bounding box center [58, 246] width 117 height 23
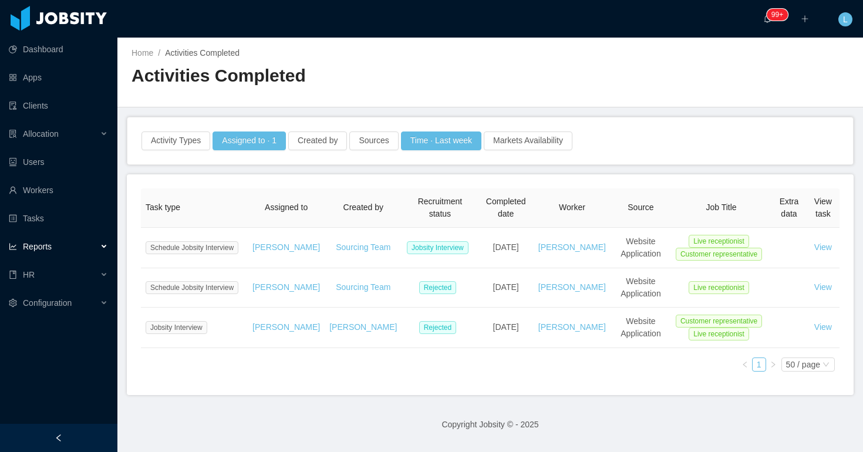
click at [48, 203] on ul "Dashboard Apps Clients Allocation Users Workers Tasks Reports Operations Bench …" at bounding box center [58, 176] width 117 height 282
click at [50, 193] on link "Workers" at bounding box center [58, 189] width 99 height 23
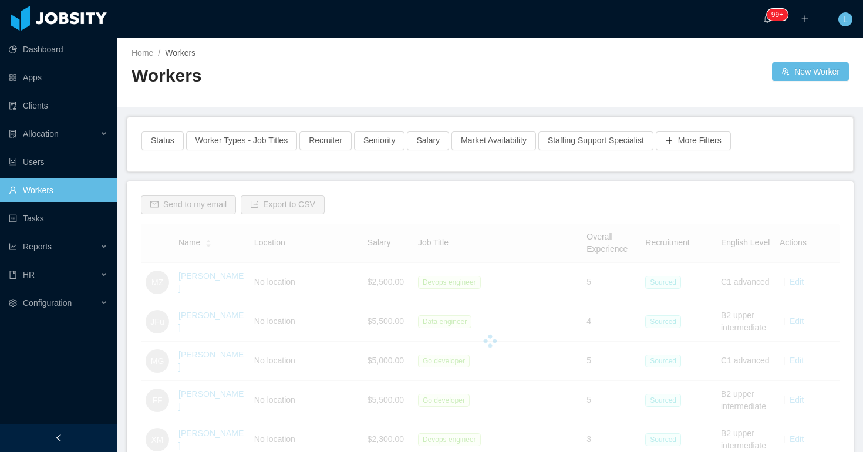
click at [231, 127] on div "Status Worker Types - Job Titles Recruiter Seniority Salary Market Availability…" at bounding box center [489, 144] width 725 height 54
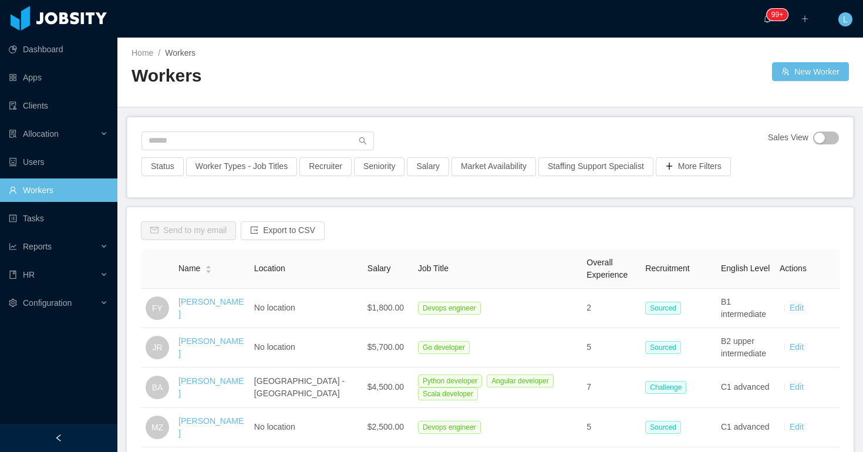
click at [228, 129] on div "Sales View Status Worker Types - Job Titles Recruiter Seniority Salary Market A…" at bounding box center [489, 157] width 725 height 80
click at [228, 133] on input "text" at bounding box center [257, 140] width 232 height 19
paste input "**********"
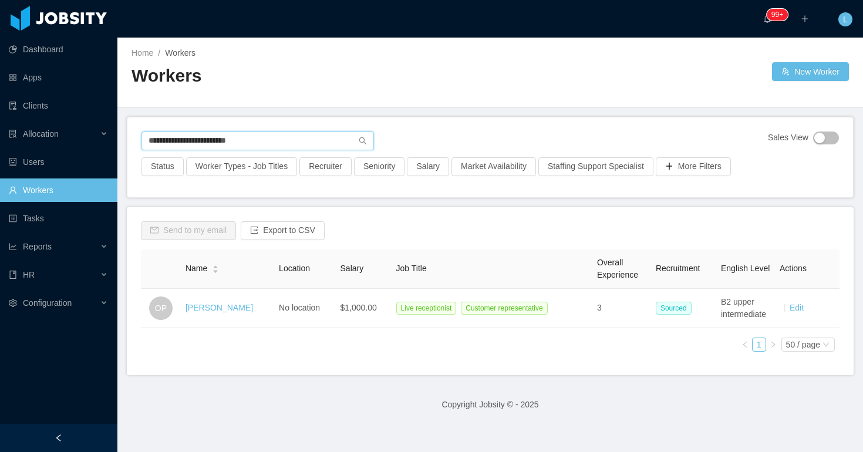
paste input "text"
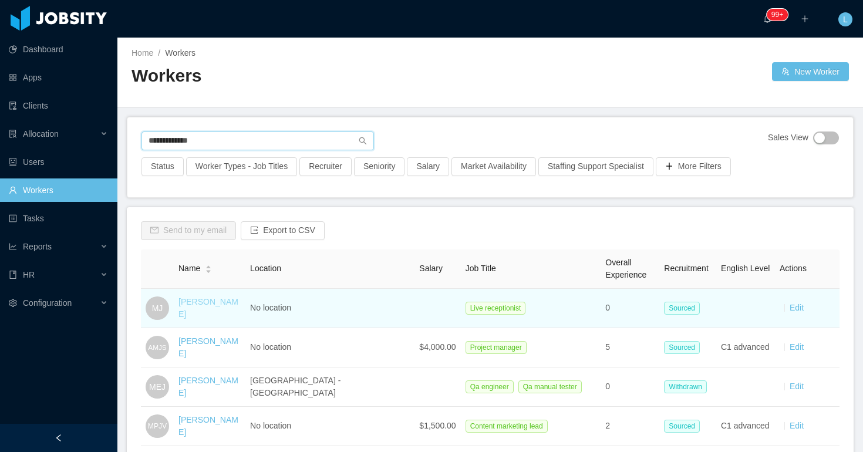
type input "**********"
click at [222, 307] on link "Maria Jimenez" at bounding box center [208, 308] width 60 height 22
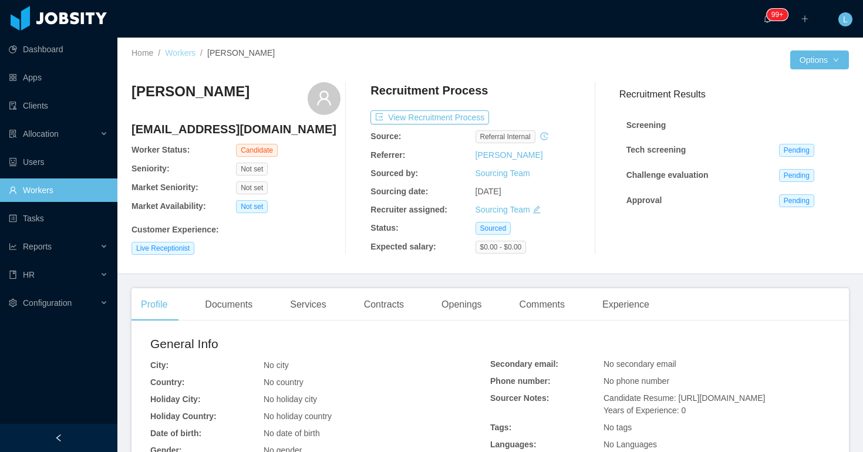
click at [186, 49] on link "Workers" at bounding box center [180, 52] width 31 height 9
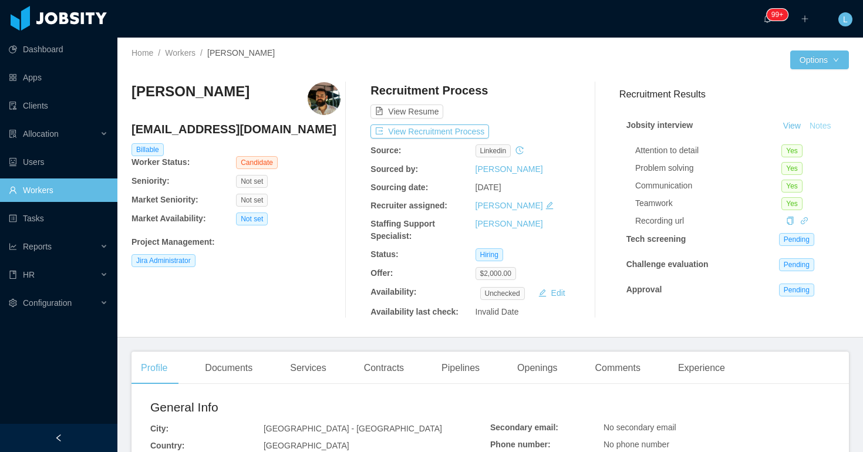
click at [826, 124] on button "Notes" at bounding box center [820, 126] width 31 height 14
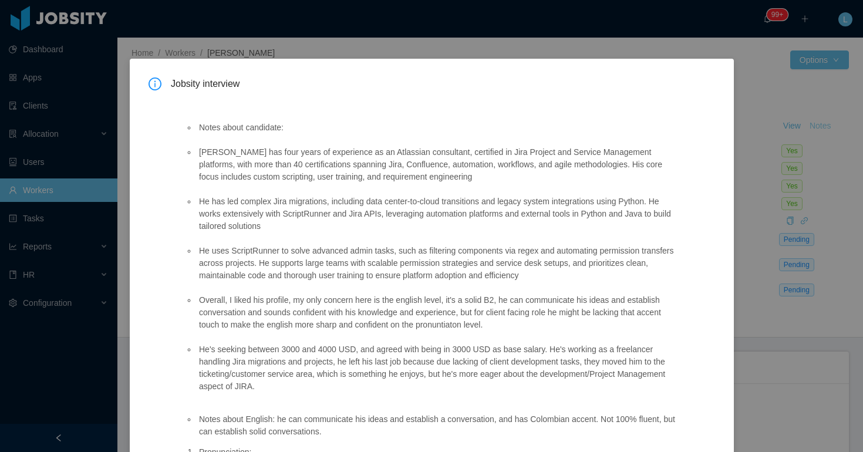
scroll to position [68, 0]
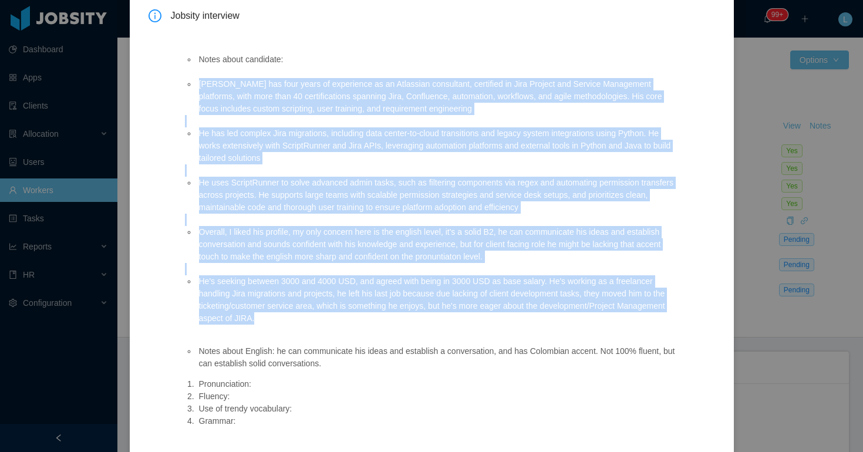
drag, startPoint x: 320, startPoint y: 319, endPoint x: 199, endPoint y: 86, distance: 262.5
click at [199, 86] on ul "Notes about candidate: [PERSON_NAME] has four years of experience as an Atlassi…" at bounding box center [431, 189] width 493 height 296
copy ul "[PERSON_NAME] has four years of experience as an Atlassian consultant, certifie…"
